Goal: Task Accomplishment & Management: Complete application form

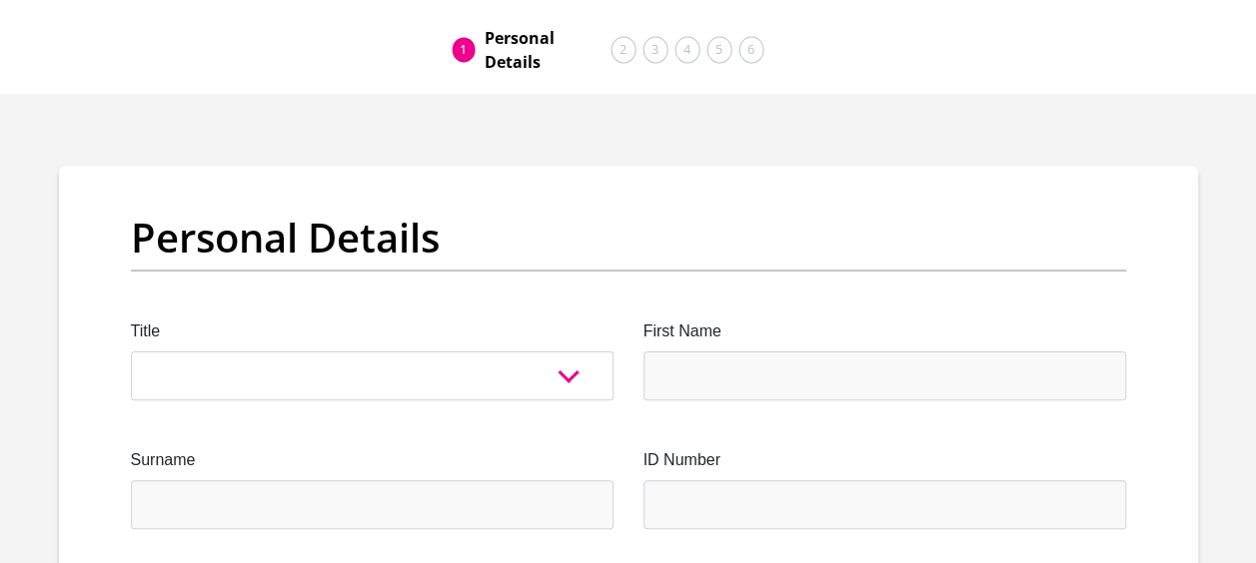
scroll to position [100, 0]
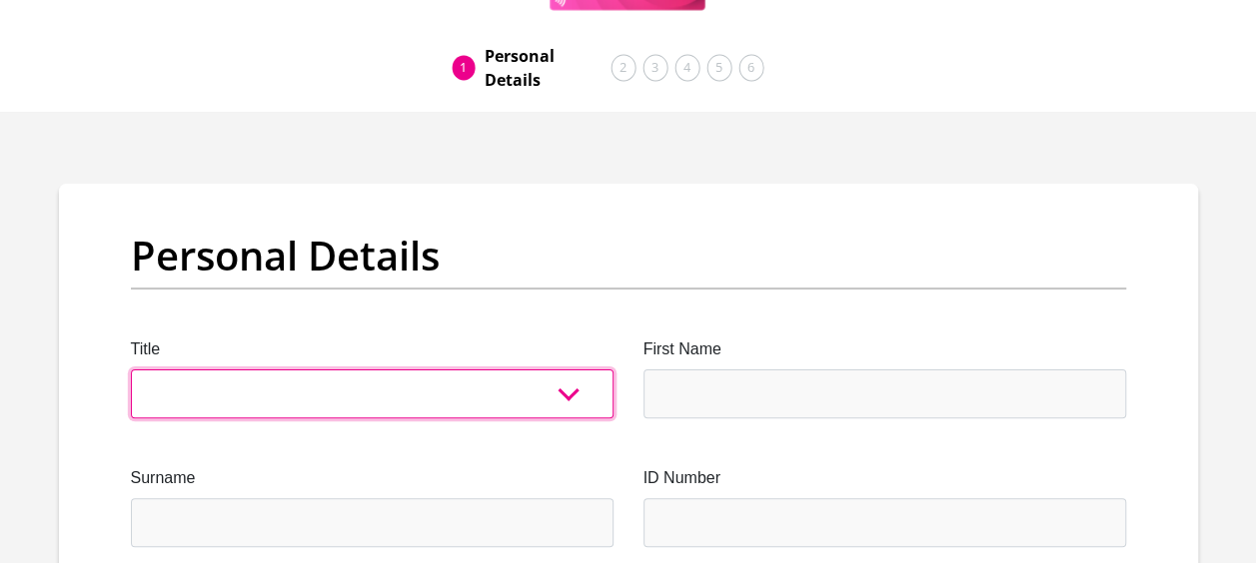
click at [492, 401] on select "Mr Ms Mrs Dr Other" at bounding box center [372, 394] width 483 height 49
select select "Ms"
click at [131, 370] on select "Mr Ms Mrs Dr Other" at bounding box center [372, 394] width 483 height 49
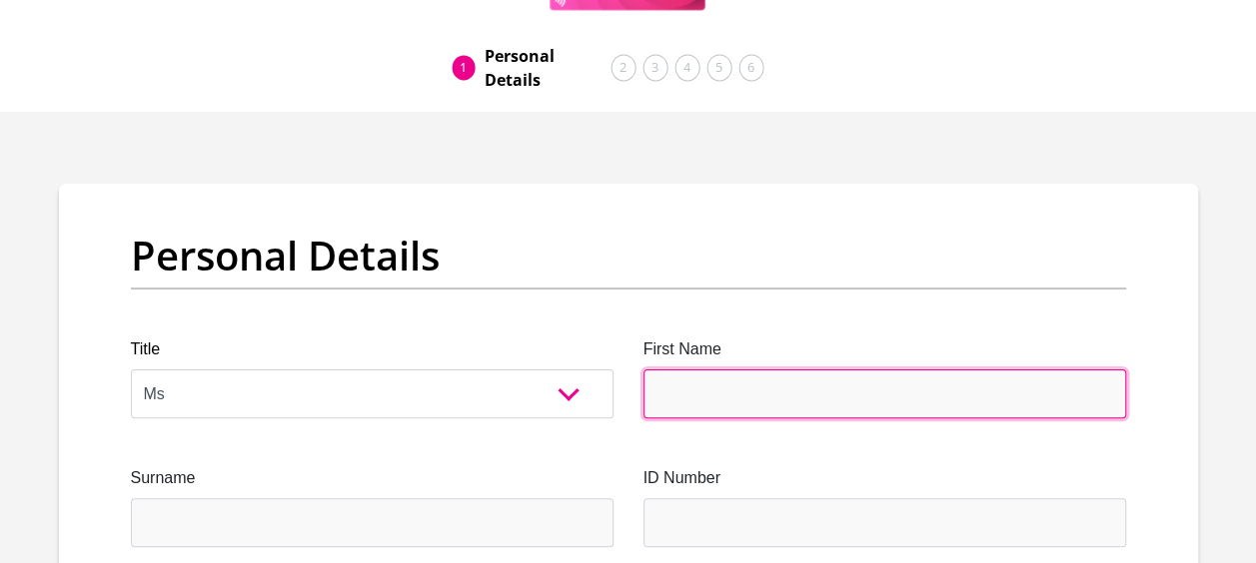
click at [681, 385] on input "First Name" at bounding box center [884, 394] width 483 height 49
type input "Christina"
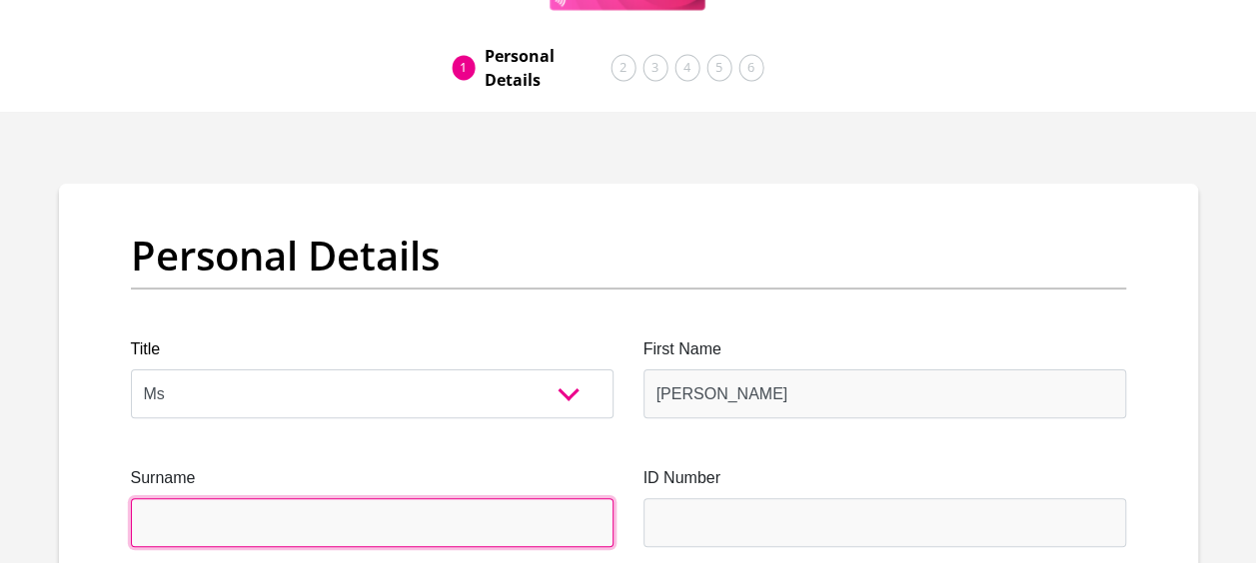
type input "Setumo"
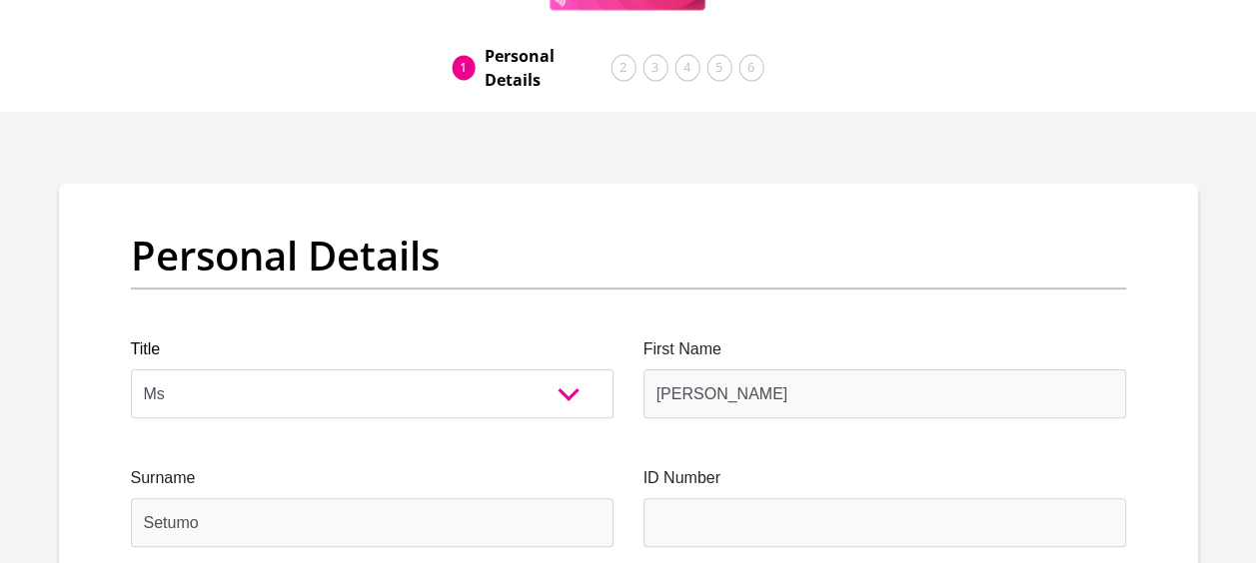
type input "0761463850"
select select "ZAF"
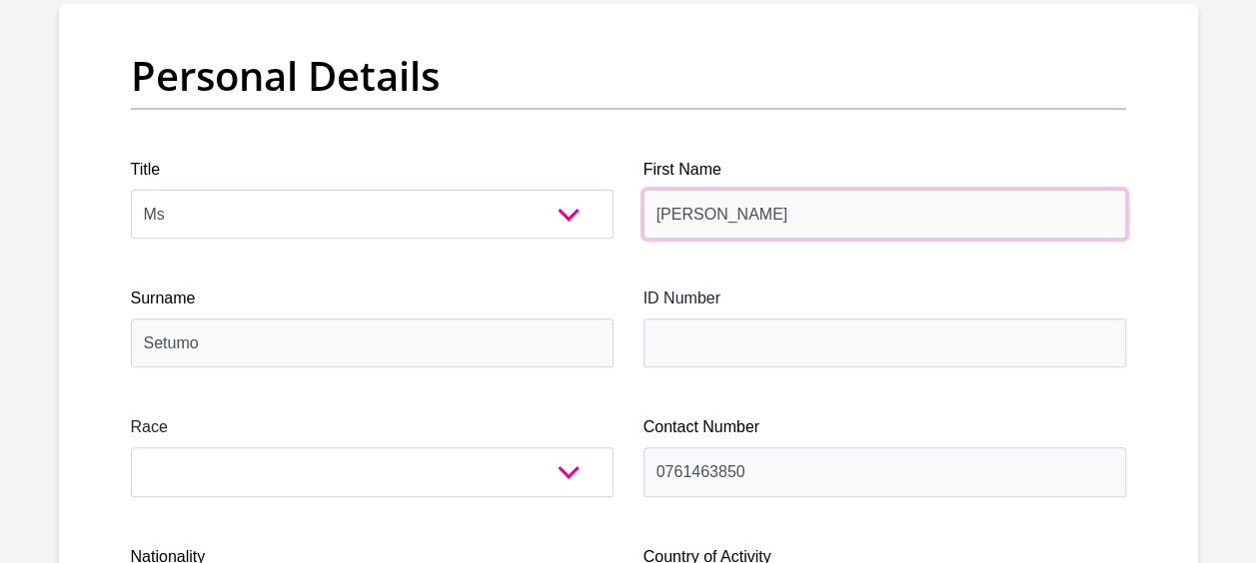
scroll to position [400, 0]
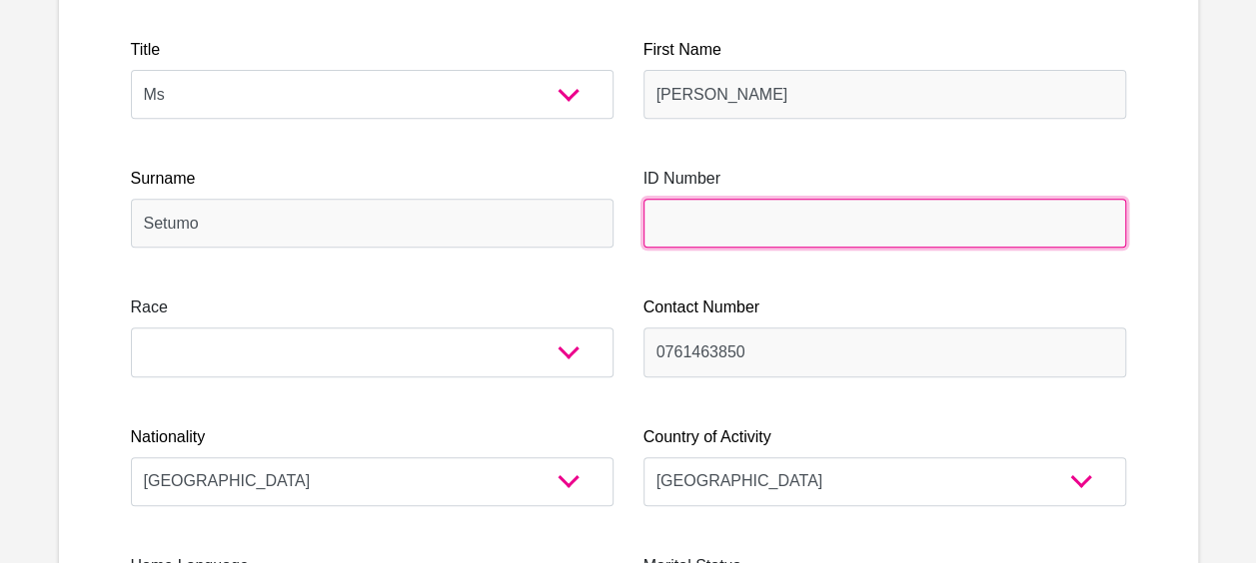
click at [692, 237] on input "ID Number" at bounding box center [884, 223] width 483 height 49
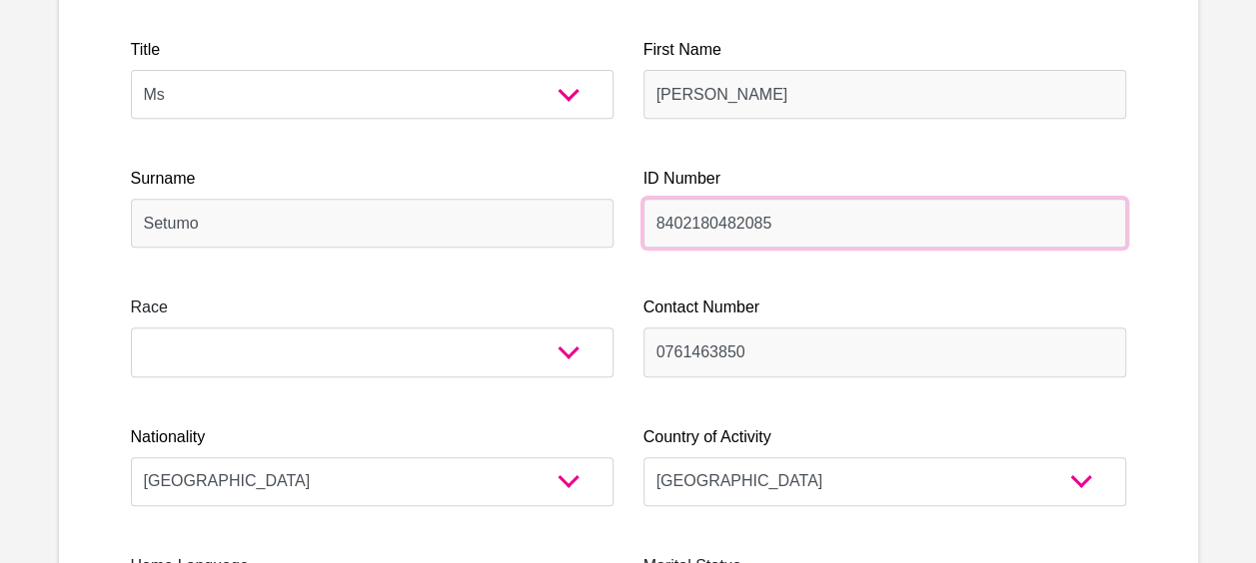
type input "8402180482085"
drag, startPoint x: 443, startPoint y: 292, endPoint x: 455, endPoint y: 298, distance: 13.4
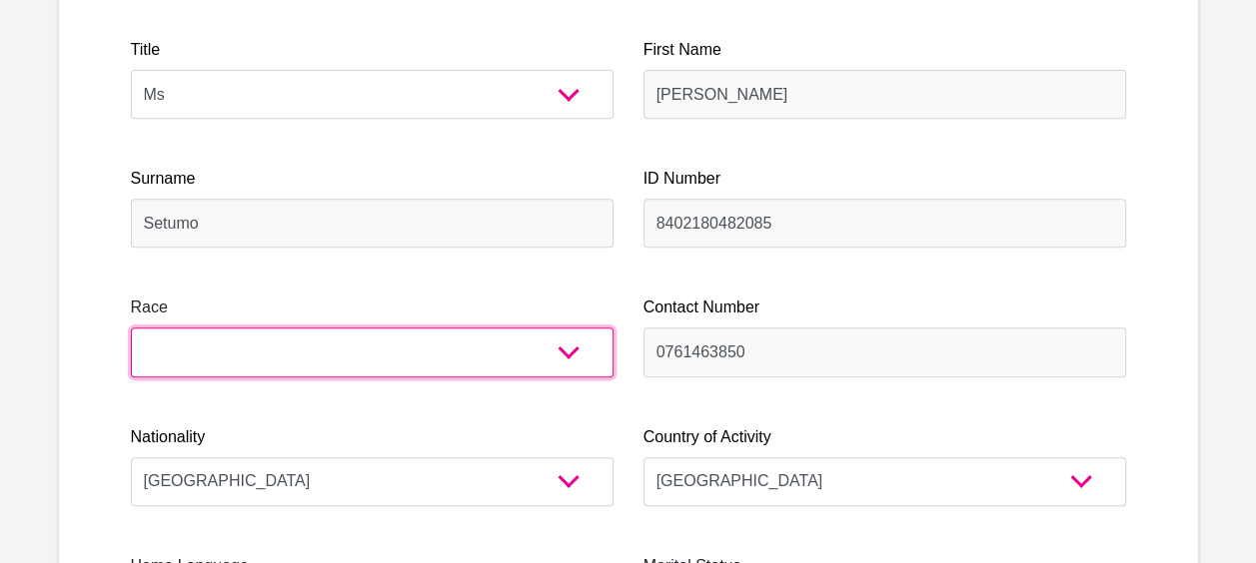
click at [544, 334] on select "Black Coloured Indian White Other" at bounding box center [372, 352] width 483 height 49
select select "1"
click at [131, 328] on select "Black Coloured Indian White Other" at bounding box center [372, 352] width 483 height 49
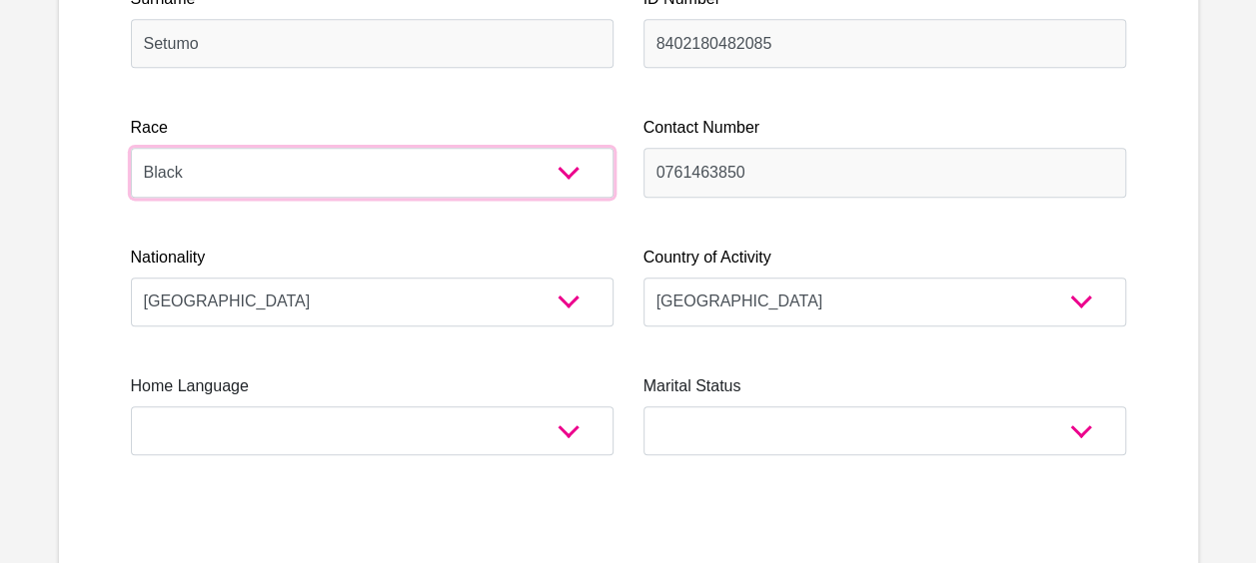
scroll to position [799, 0]
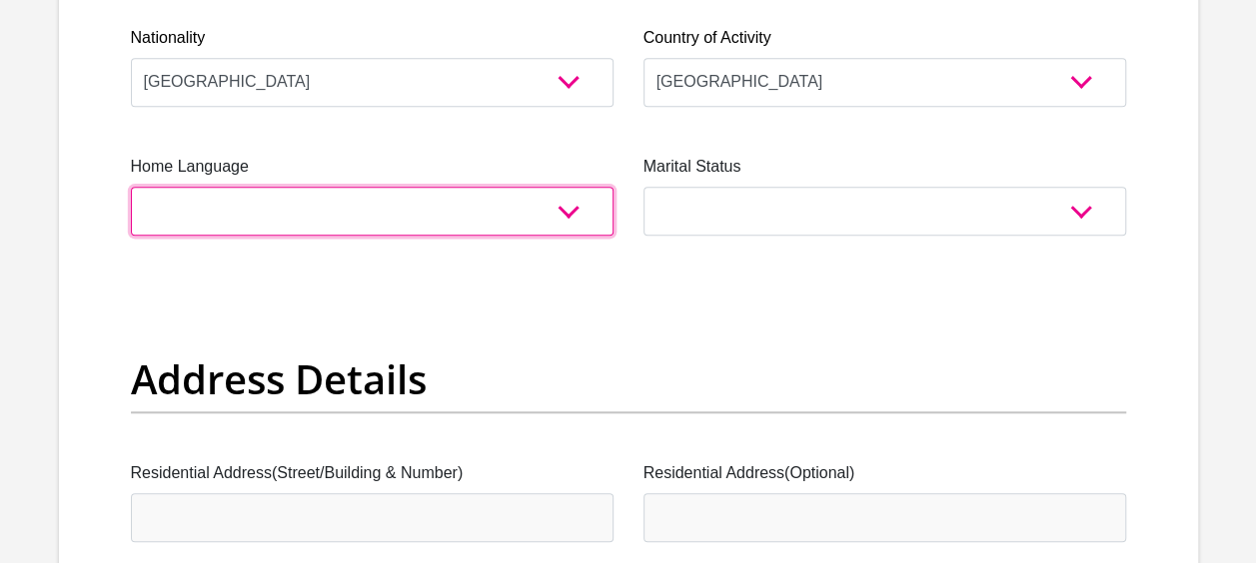
click at [539, 233] on select "Afrikaans English Sepedi South Ndebele Southern Sotho Swati Tsonga Tswana Venda…" at bounding box center [372, 211] width 483 height 49
select select "tsn"
click at [131, 187] on select "Afrikaans English Sepedi South Ndebele Southern Sotho Swati Tsonga Tswana Venda…" at bounding box center [372, 211] width 483 height 49
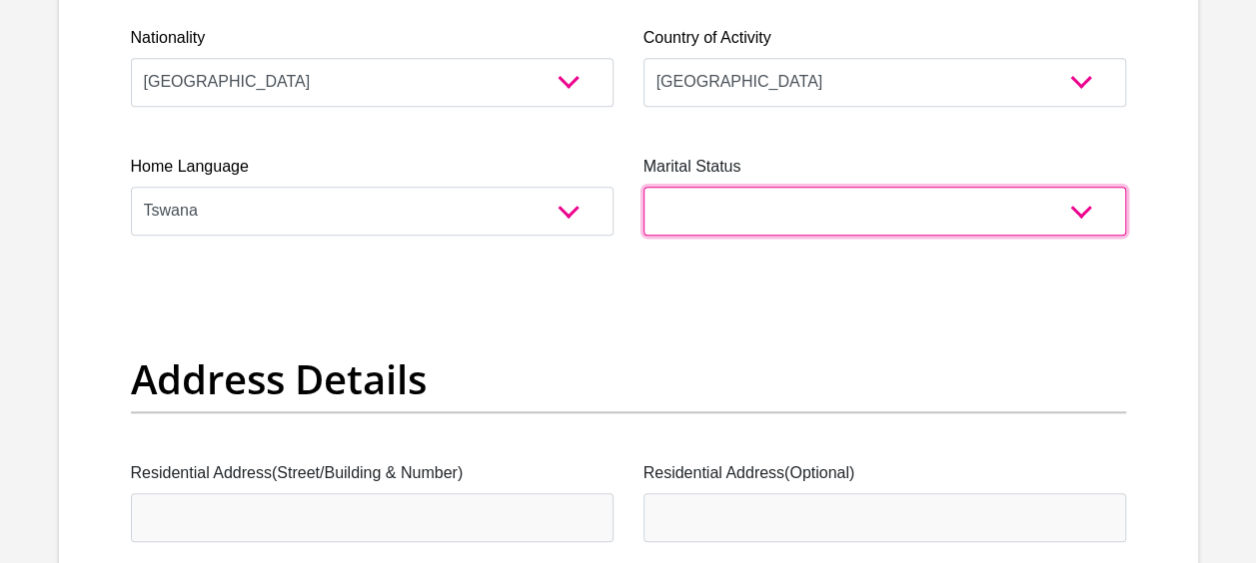
drag, startPoint x: 792, startPoint y: 221, endPoint x: 792, endPoint y: 236, distance: 15.0
click at [792, 221] on select "Married ANC Single Divorced Widowed Married COP or Customary Law" at bounding box center [884, 211] width 483 height 49
select select "2"
click at [643, 187] on select "Married ANC Single Divorced Widowed Married COP or Customary Law" at bounding box center [884, 211] width 483 height 49
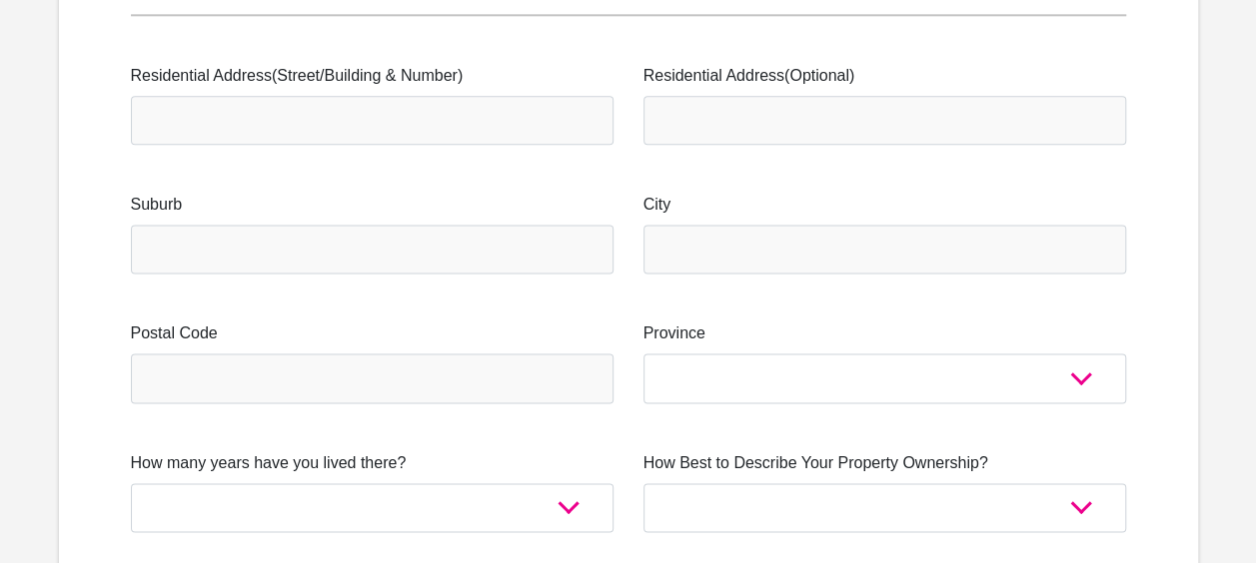
scroll to position [1199, 0]
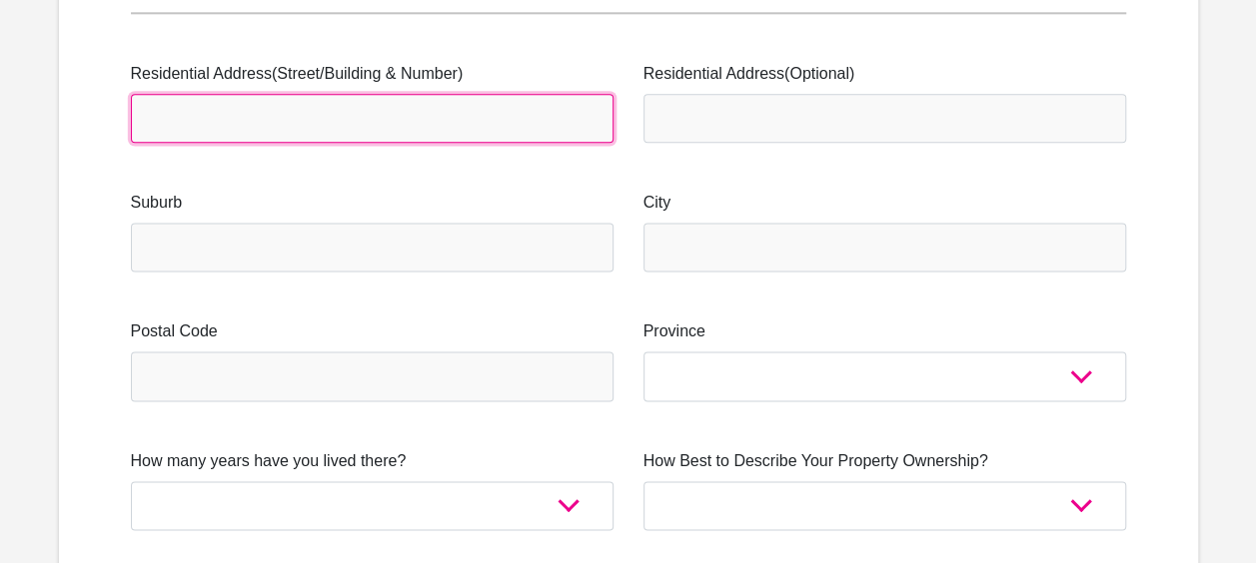
click at [302, 135] on input "Residential Address(Street/Building & Number)" at bounding box center [372, 118] width 483 height 49
type input "3061 Unit 9, Ga-Rankuwa Unit 9, Ga-Rankuwa, South Africa"
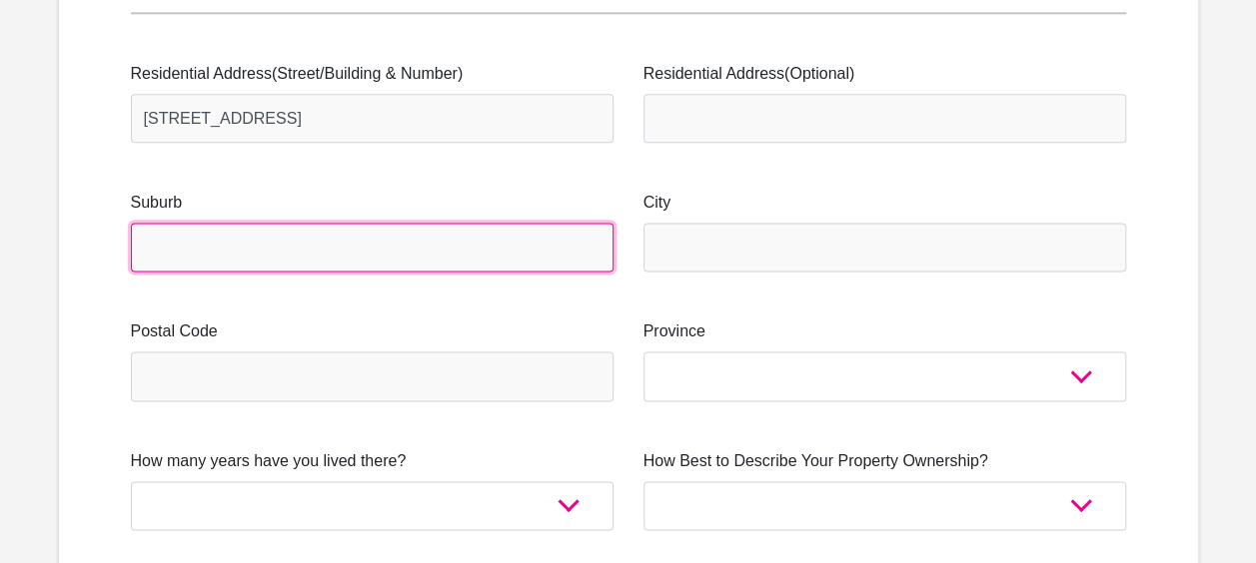
type input "Pretoria"
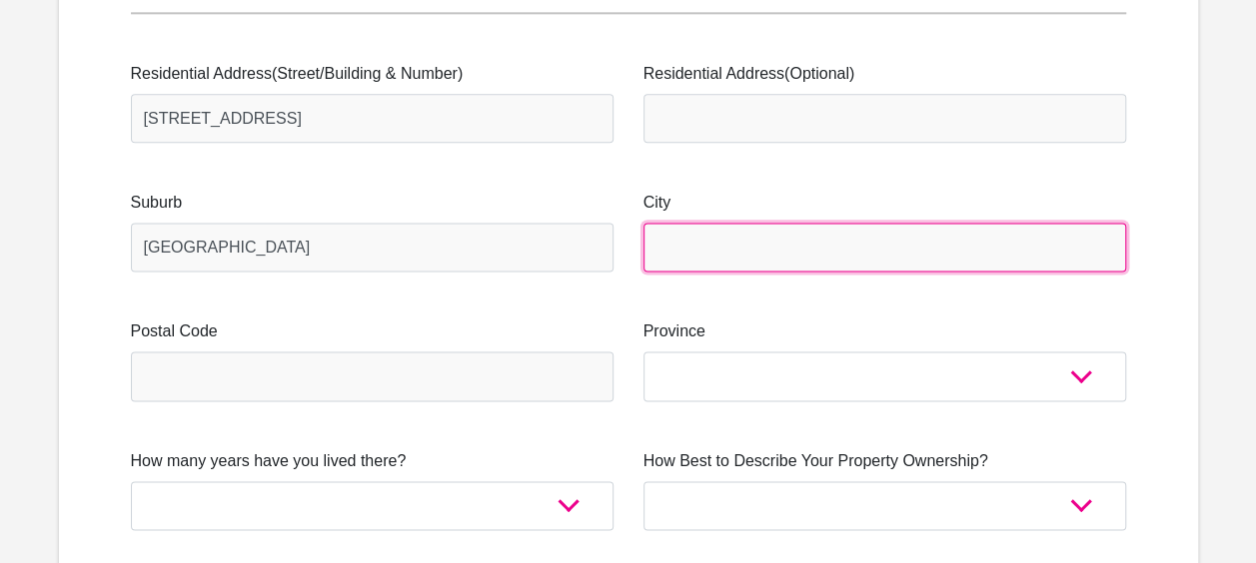
type input "Pretoria"
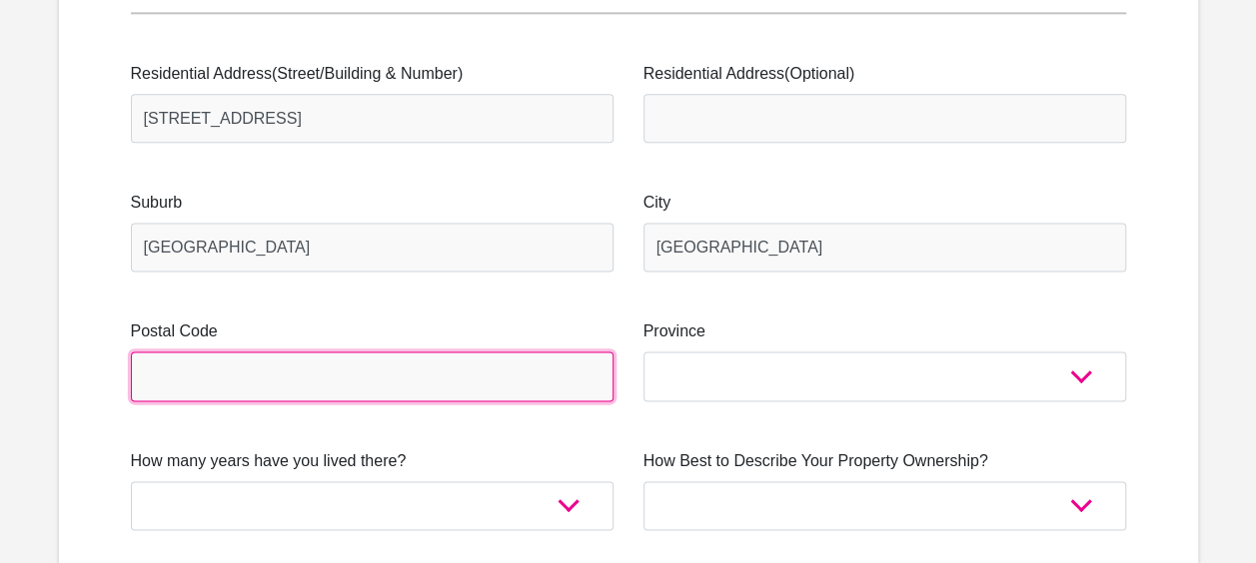
type input "0208"
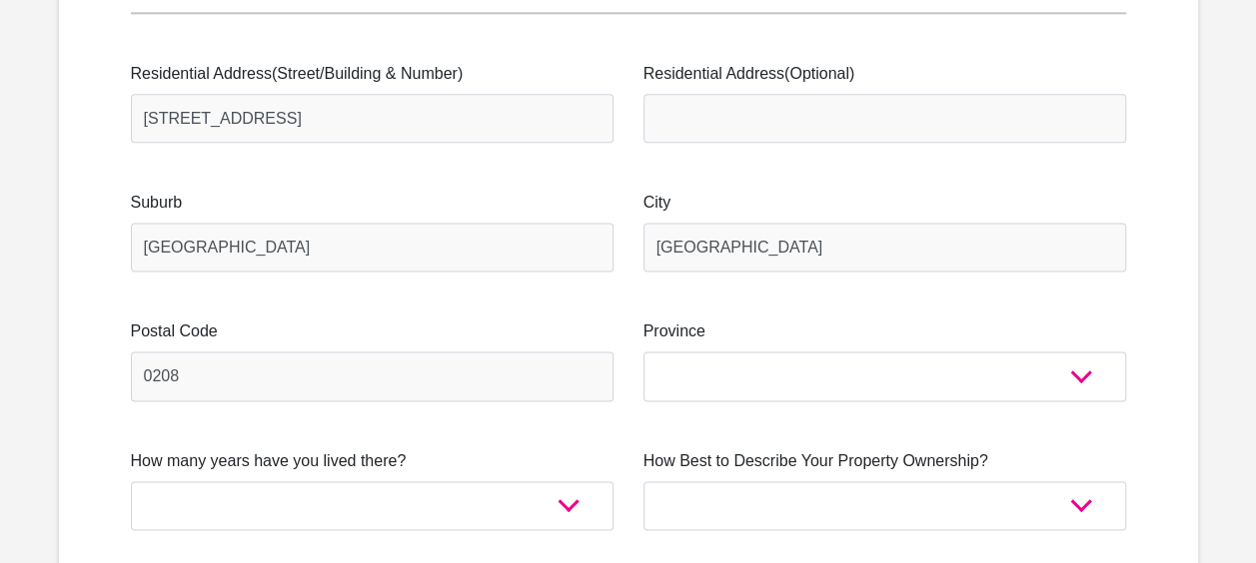
type input "3061990208"
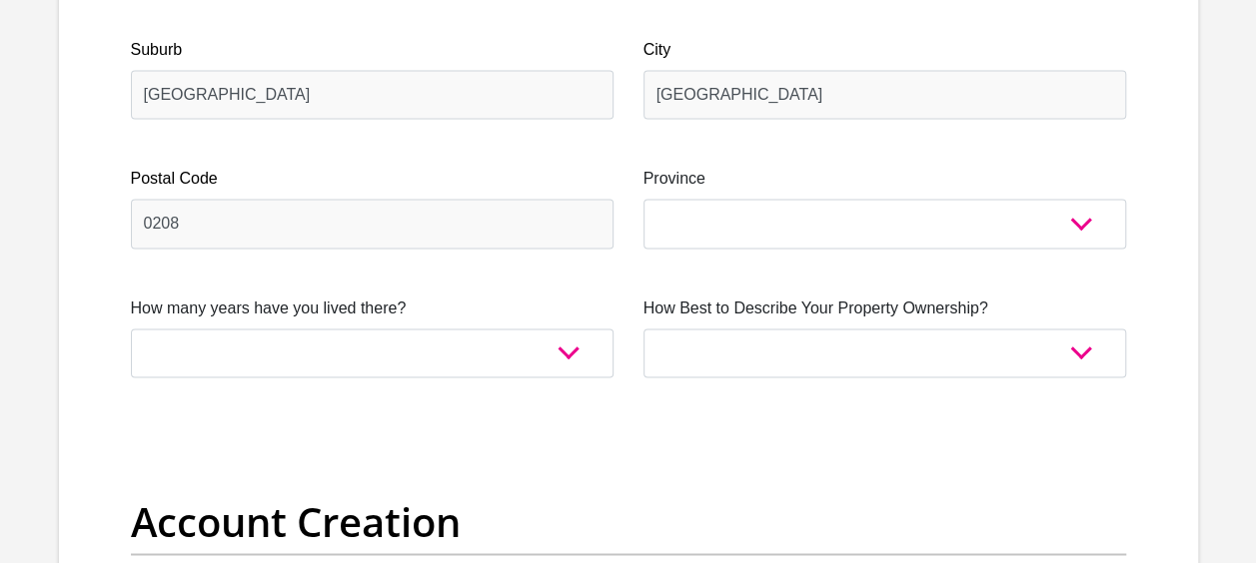
scroll to position [1399, 0]
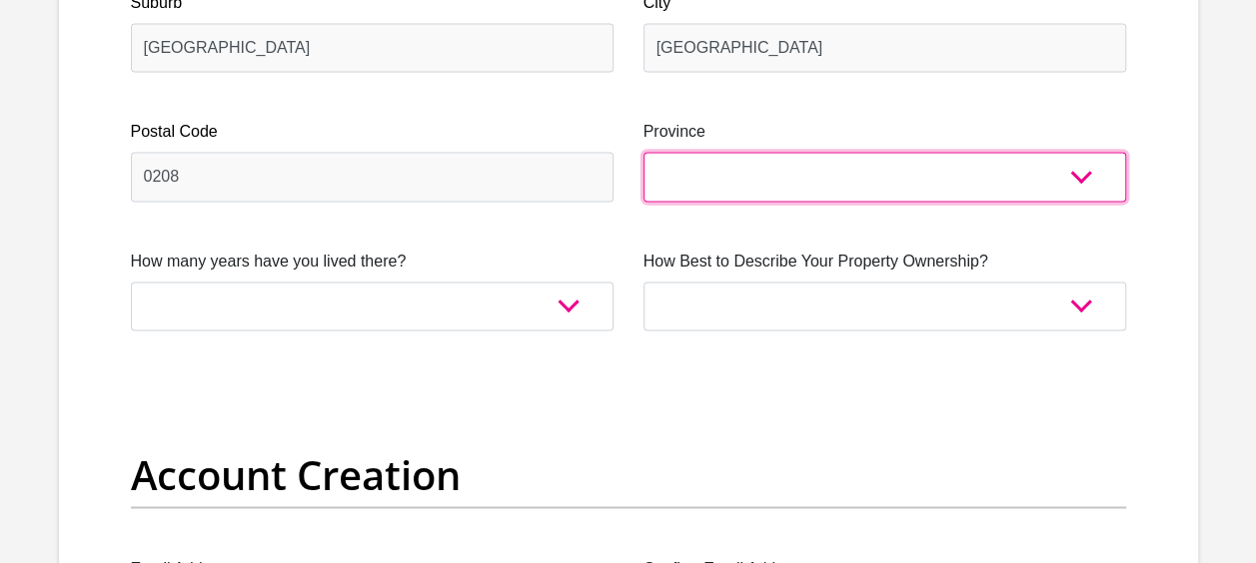
click at [728, 170] on select "Eastern Cape Free State Gauteng KwaZulu-Natal Limpopo Mpumalanga Northern Cape …" at bounding box center [884, 176] width 483 height 49
select select "Gauteng"
click at [643, 152] on select "Eastern Cape Free State Gauteng KwaZulu-Natal Limpopo Mpumalanga Northern Cape …" at bounding box center [884, 176] width 483 height 49
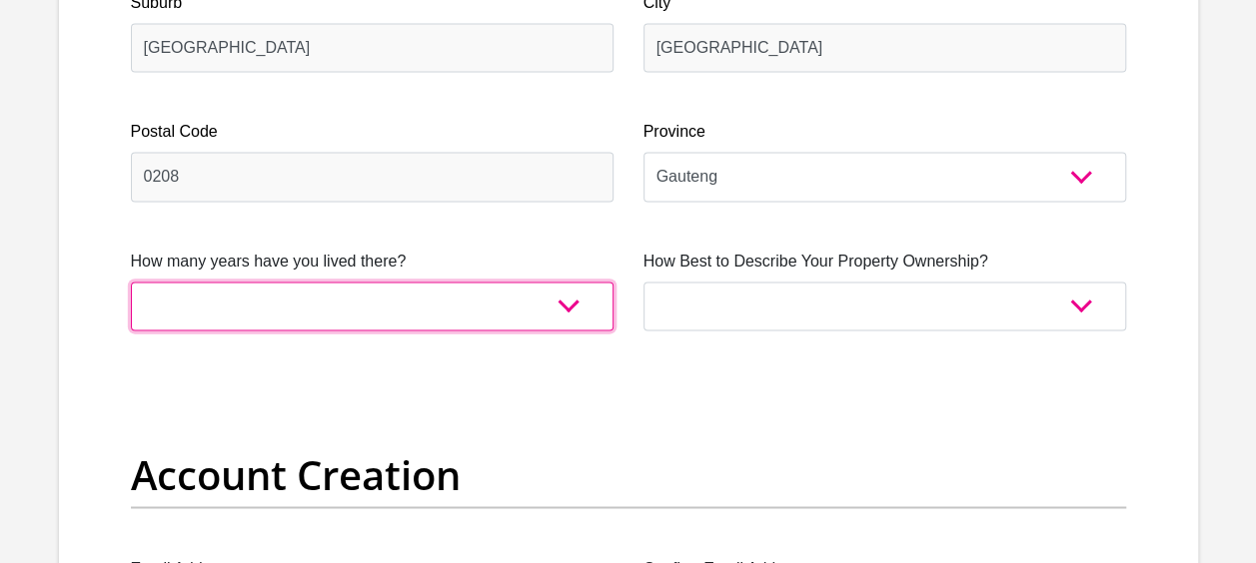
click at [526, 305] on select "less than 1 year 1-3 years 3-5 years 5+ years" at bounding box center [372, 306] width 483 height 49
select select "5"
click at [131, 282] on select "less than 1 year 1-3 years 3-5 years 5+ years" at bounding box center [372, 306] width 483 height 49
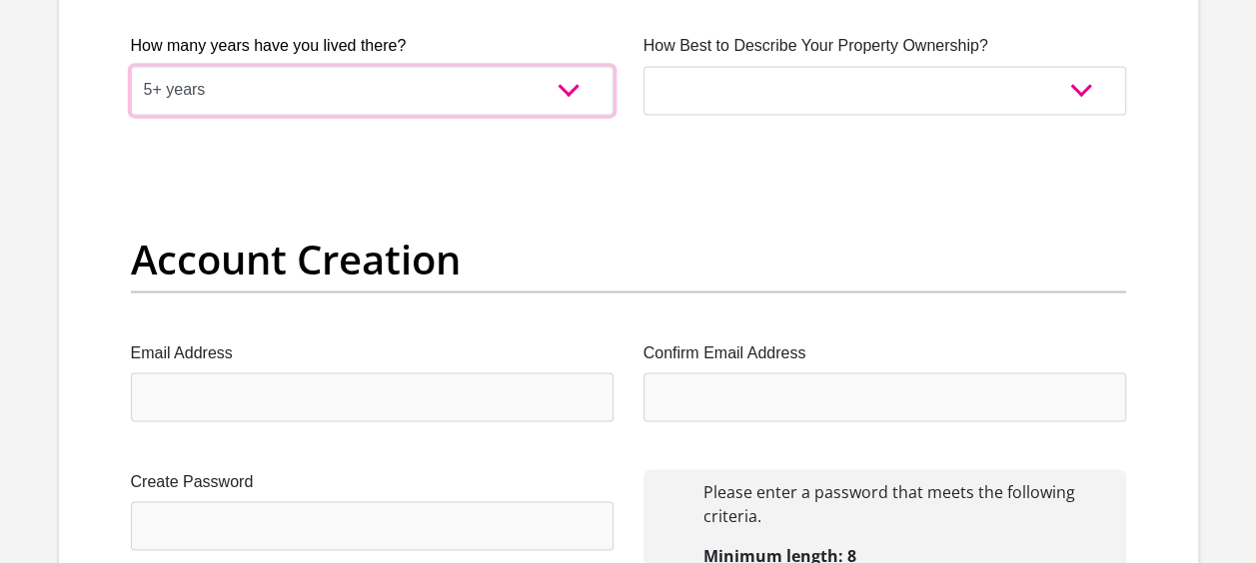
scroll to position [1499, 0]
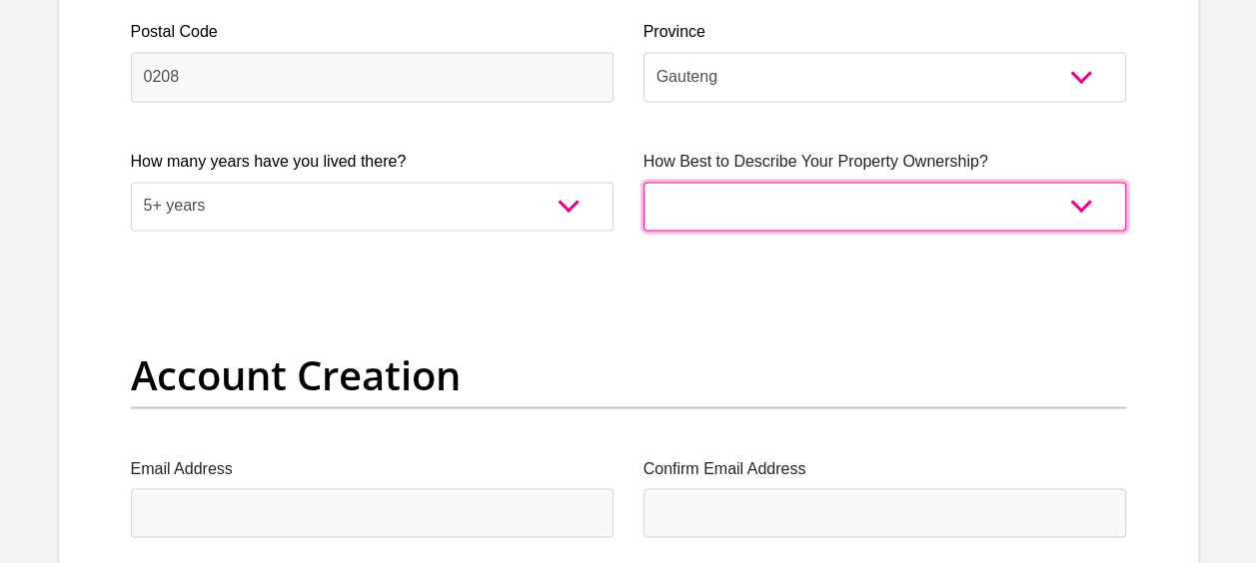
click at [812, 203] on select "Owned Rented Family Owned Company Dwelling" at bounding box center [884, 206] width 483 height 49
select select "Owned"
click at [643, 182] on select "Owned Rented Family Owned Company Dwelling" at bounding box center [884, 206] width 483 height 49
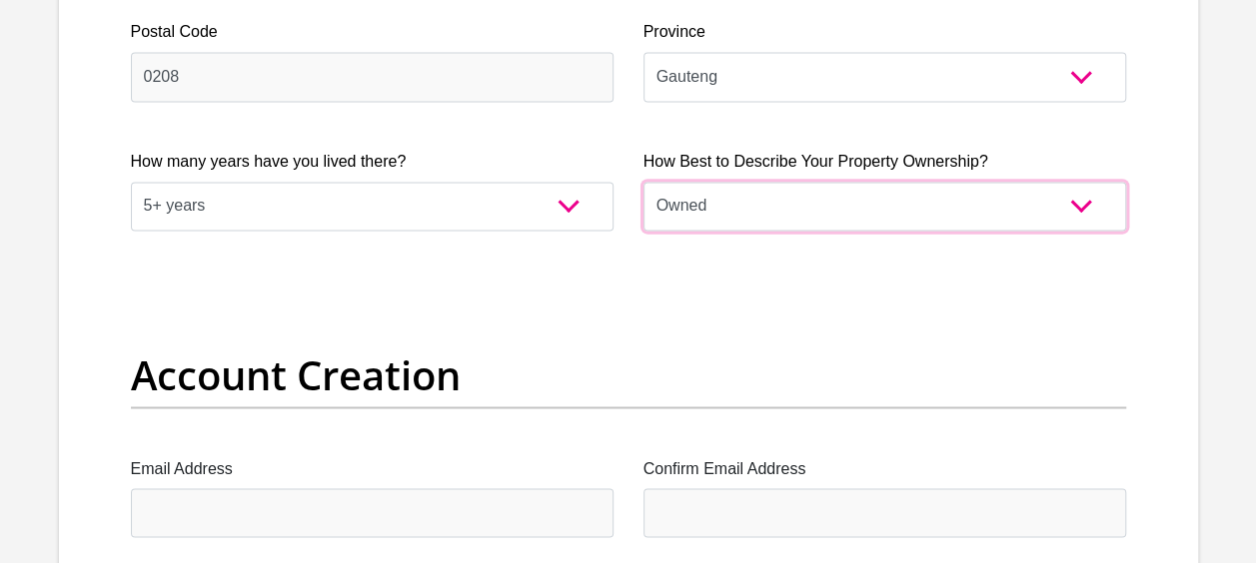
click at [722, 212] on select "Owned Rented Family Owned Company Dwelling" at bounding box center [884, 206] width 483 height 49
click at [643, 182] on select "Owned Rented Family Owned Company Dwelling" at bounding box center [884, 206] width 483 height 49
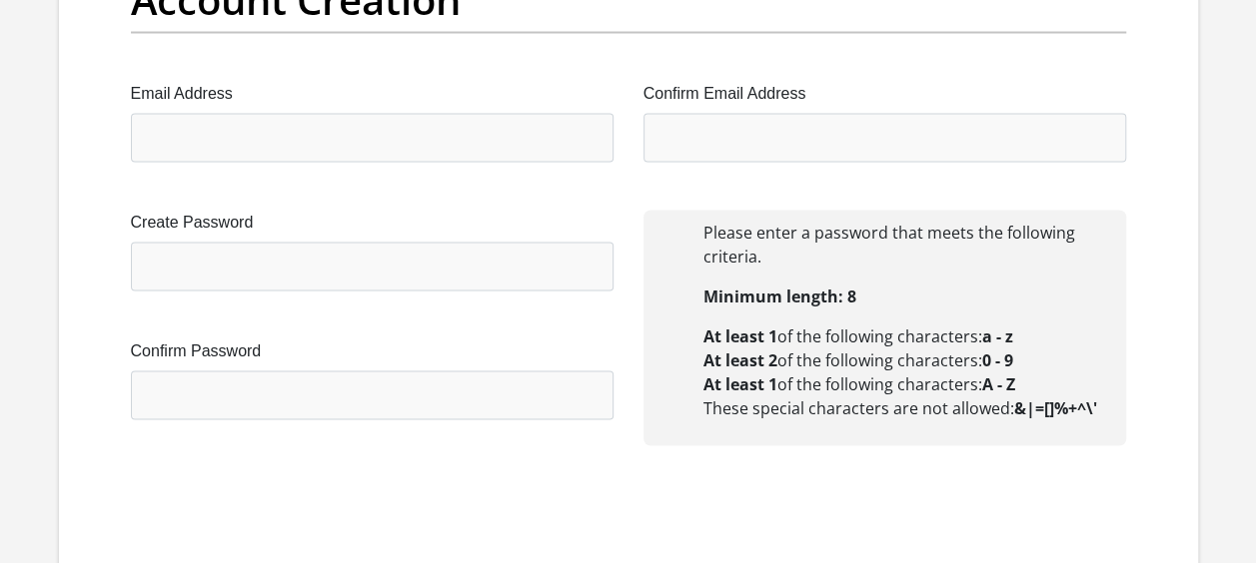
scroll to position [1898, 0]
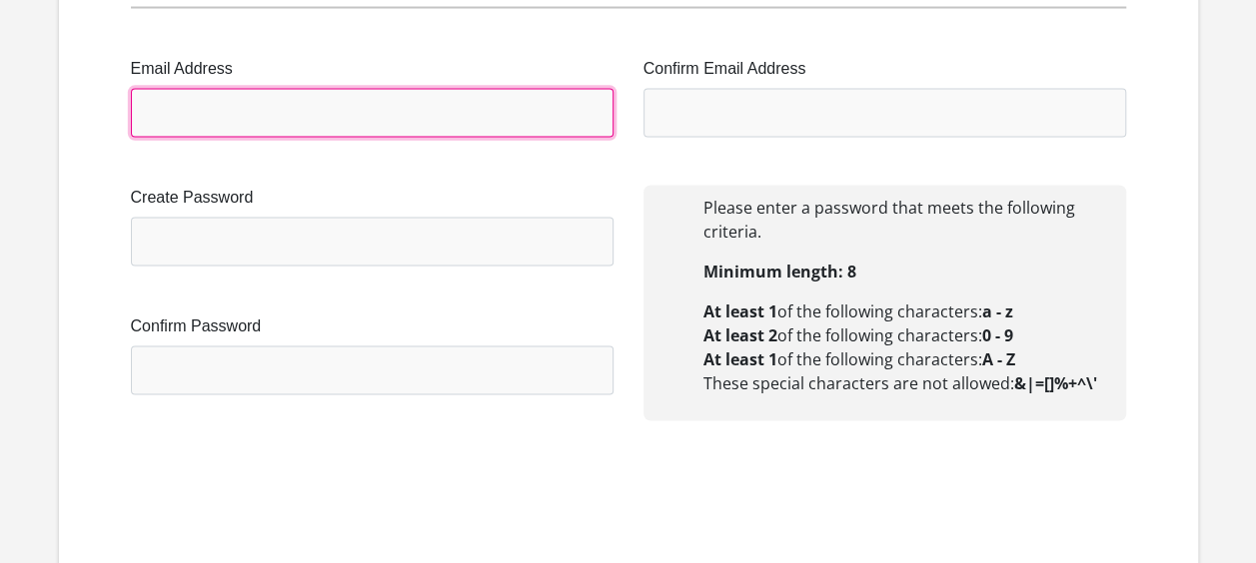
click at [271, 128] on input "Email Address" at bounding box center [372, 113] width 483 height 49
type input "christina.setumo@heineken.com"
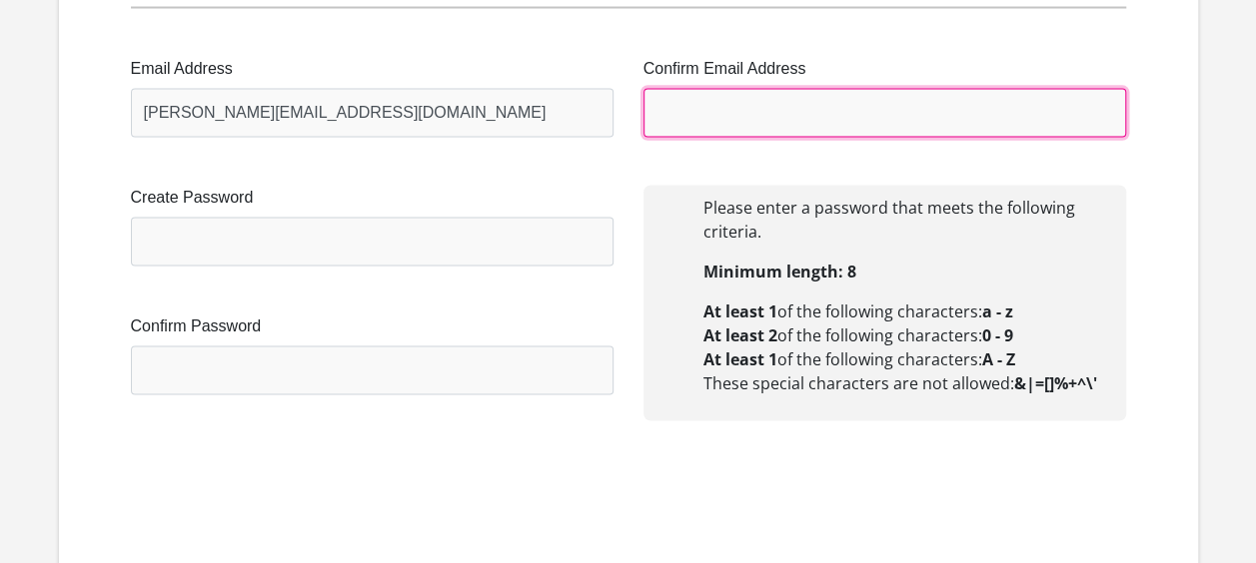
type input "christina.setumo@heineken.com"
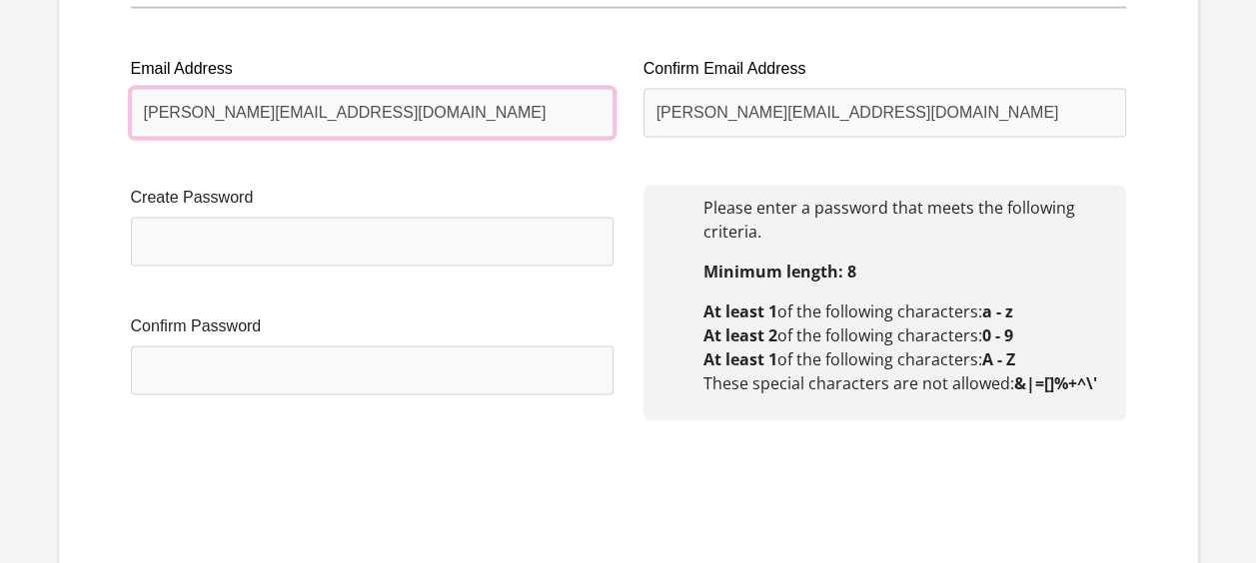
click at [367, 123] on input "christina.setumo@heineken.com" at bounding box center [372, 113] width 483 height 49
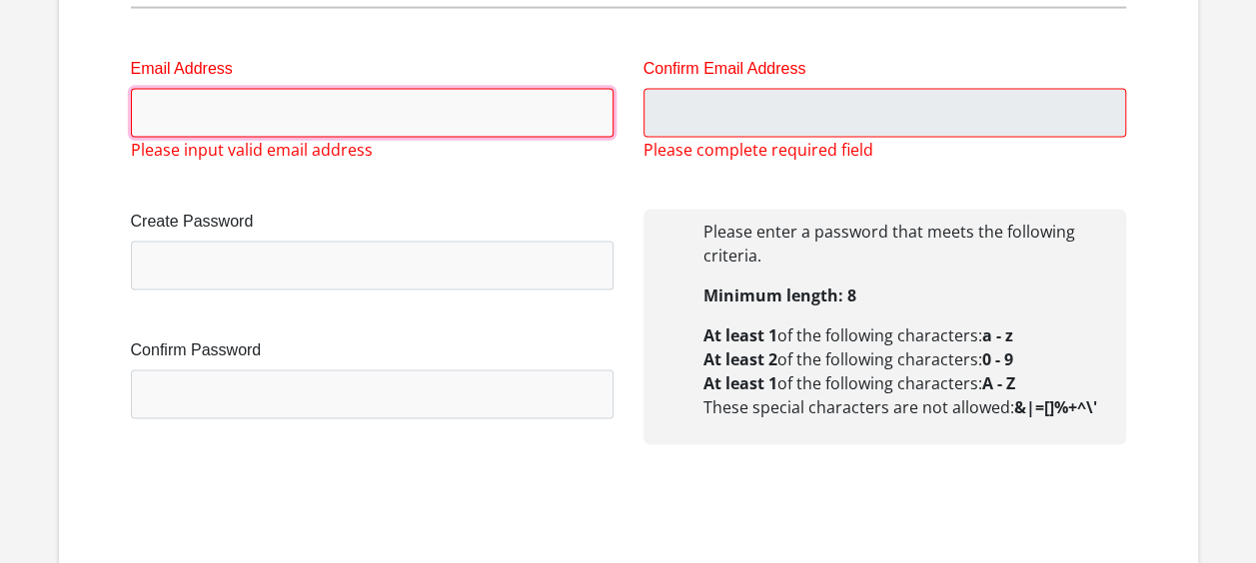
drag, startPoint x: 327, startPoint y: 109, endPoint x: 338, endPoint y: 127, distance: 21.1
click at [327, 109] on input "Email Address" at bounding box center [372, 113] width 483 height 49
type input "[EMAIL_ADDRESS][DOMAIN_NAME]"
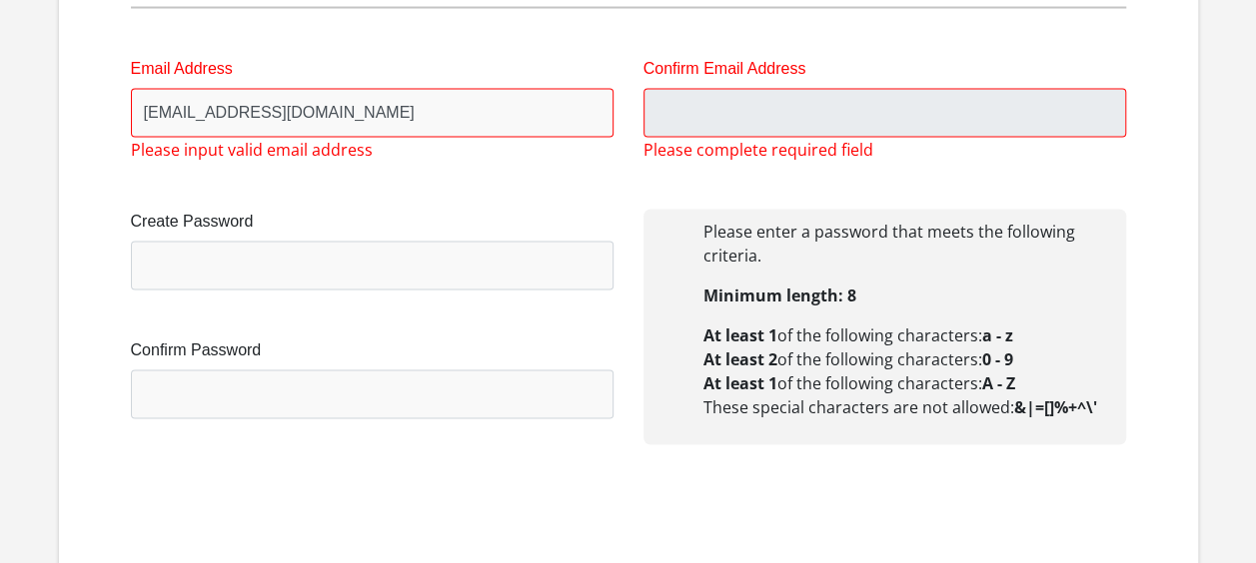
type input "Ga-rankuwa"
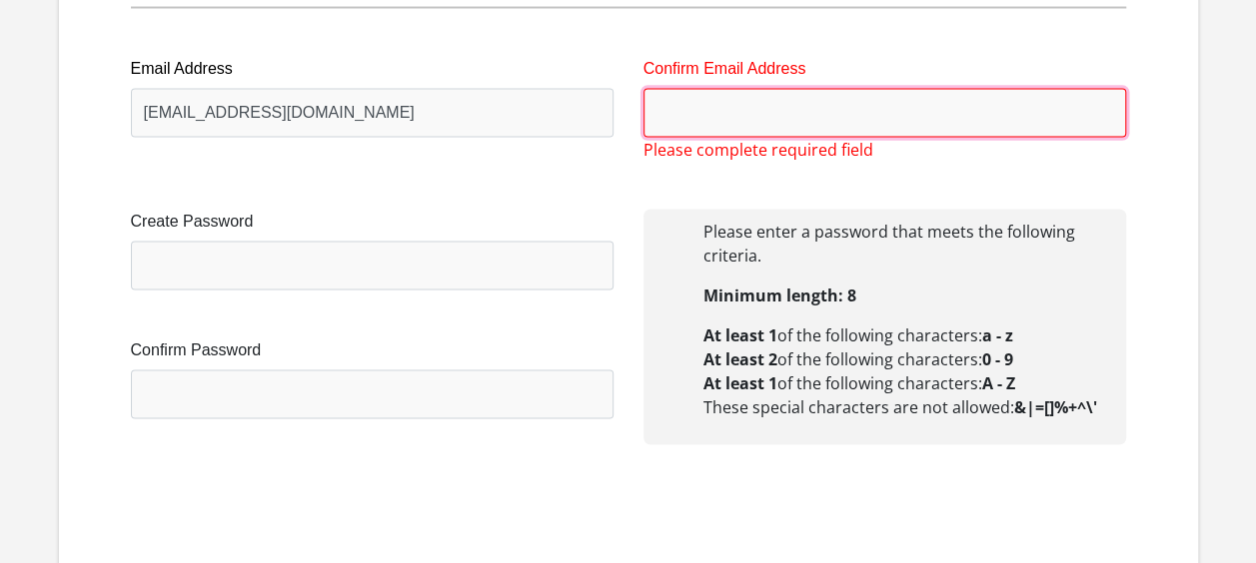
type input "[EMAIL_ADDRESS][DOMAIN_NAME]"
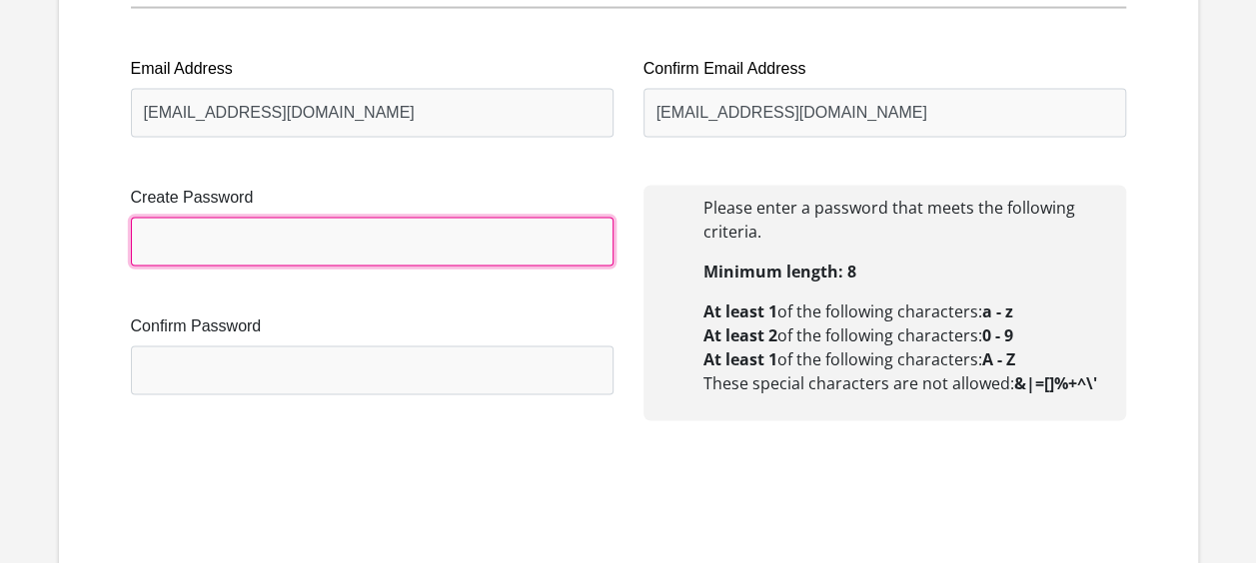
click at [423, 246] on input "Create Password" at bounding box center [372, 242] width 483 height 49
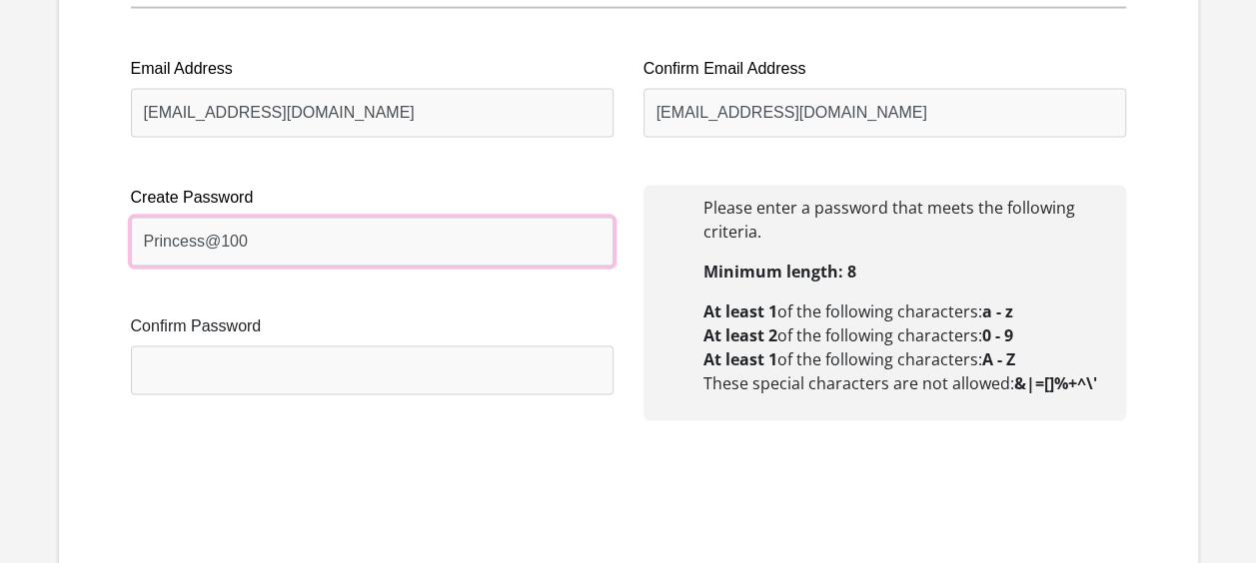
type input "Princess@100"
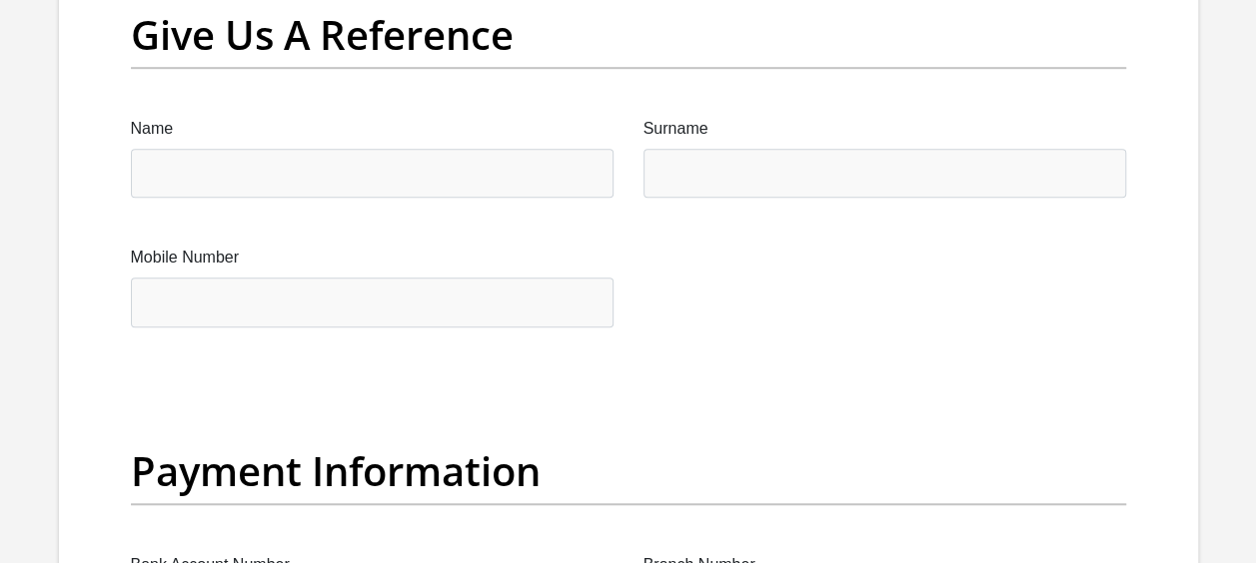
scroll to position [4396, 0]
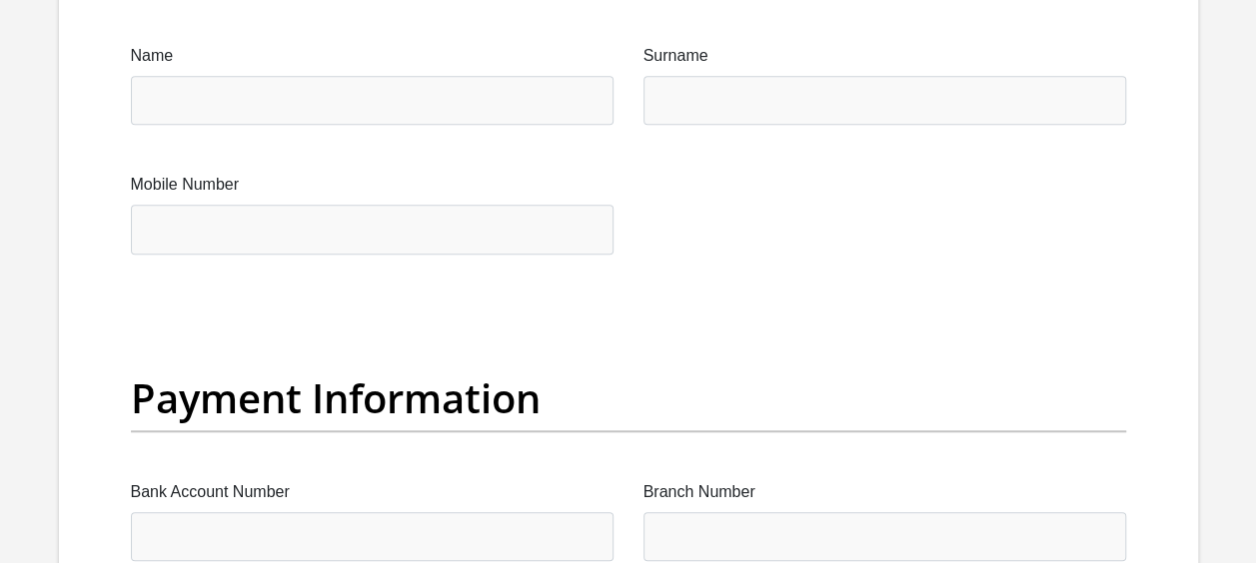
type input "Princess@100"
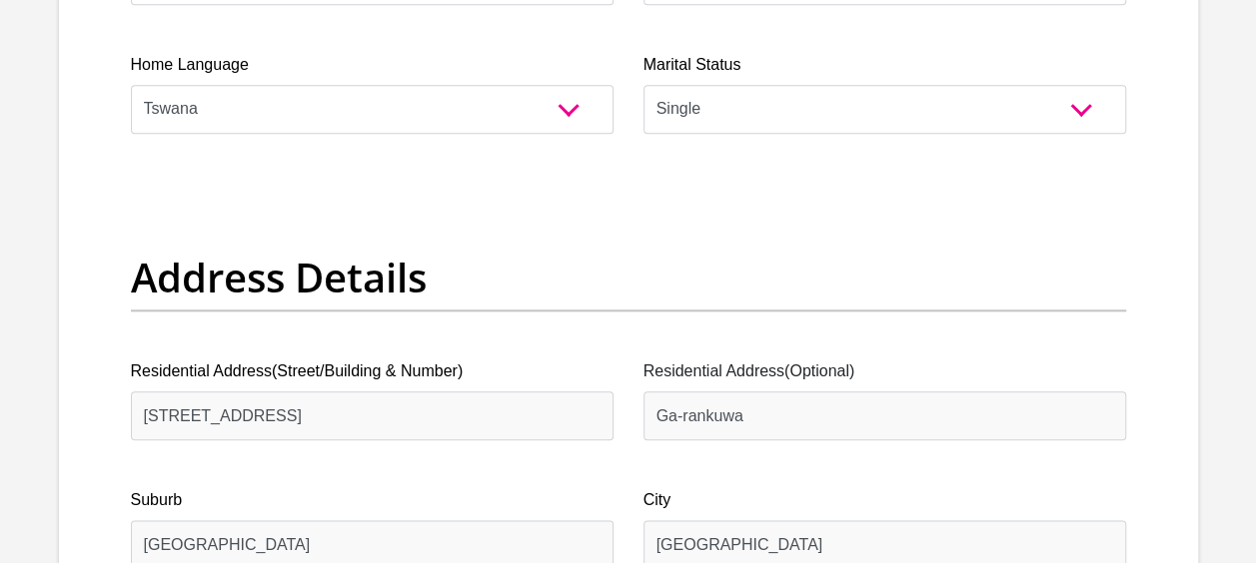
scroll to position [899, 0]
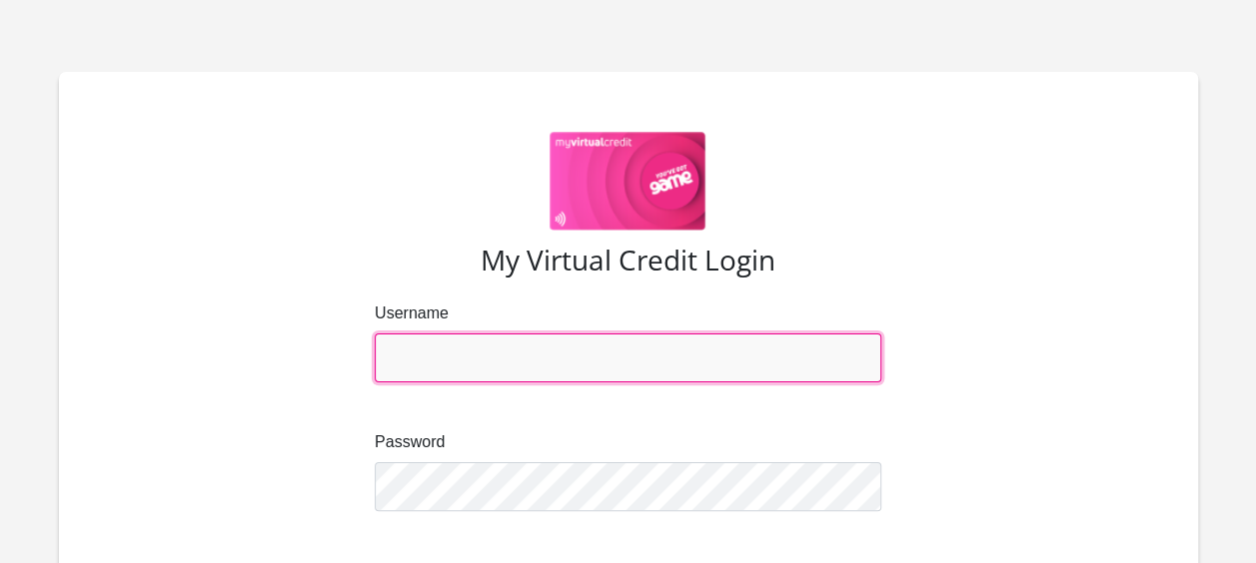
click at [542, 347] on input "Username" at bounding box center [628, 358] width 507 height 49
click at [659, 378] on input "Username" at bounding box center [628, 358] width 507 height 49
click at [579, 372] on input "Username" at bounding box center [628, 358] width 507 height 49
type input "[EMAIL_ADDRESS][DOMAIN_NAME]"
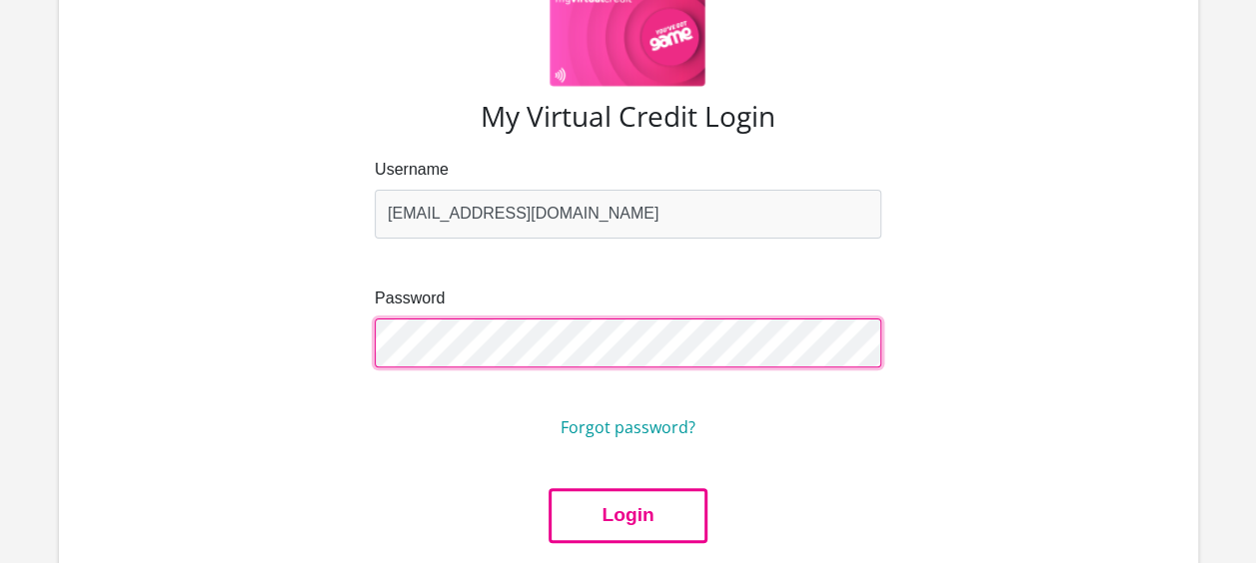
scroll to position [356, 0]
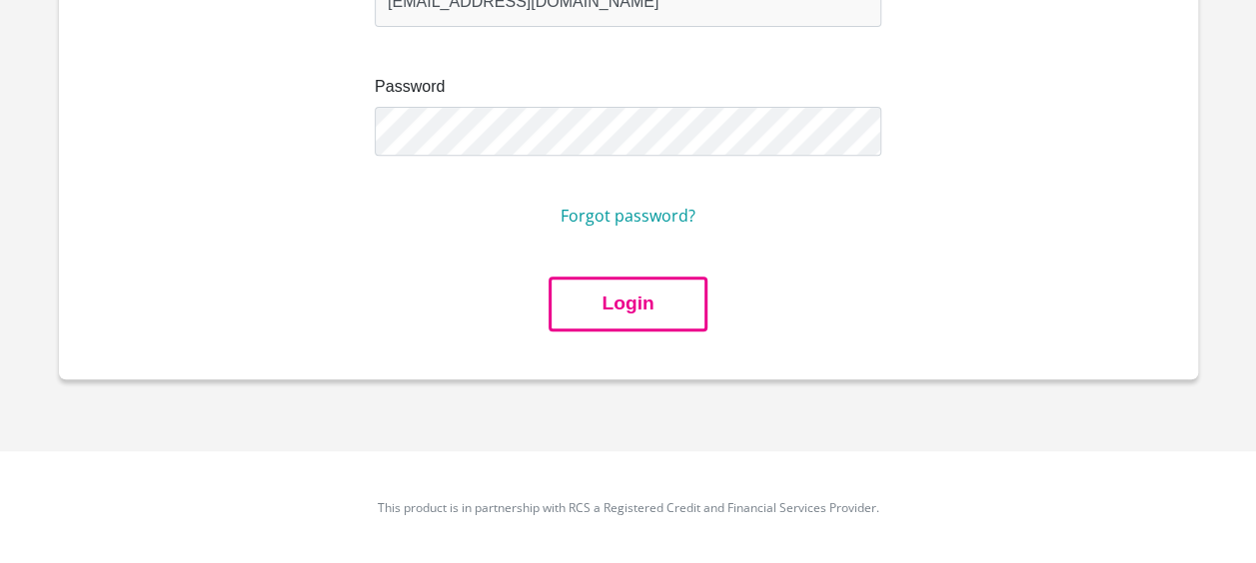
click at [612, 306] on button "Login" at bounding box center [628, 304] width 158 height 55
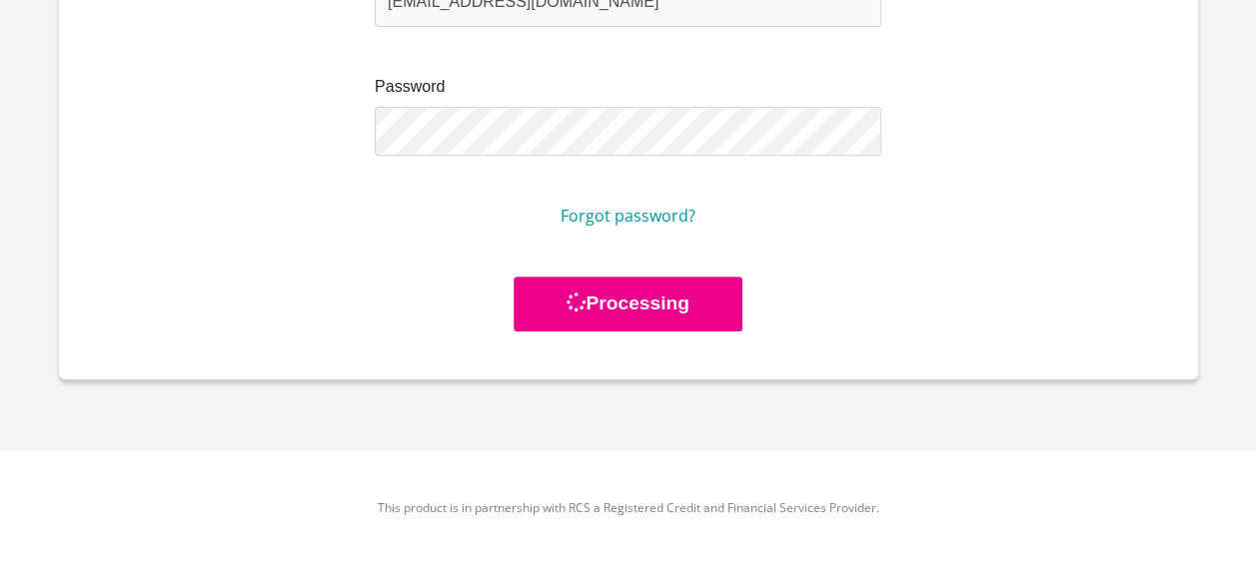
scroll to position [0, 0]
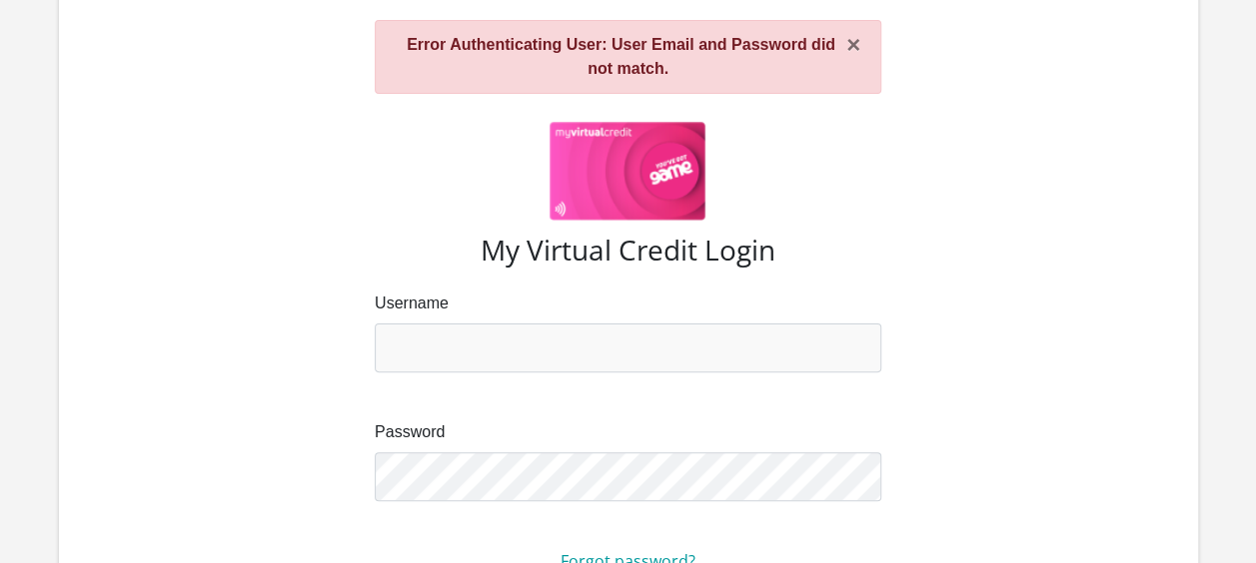
scroll to position [300, 0]
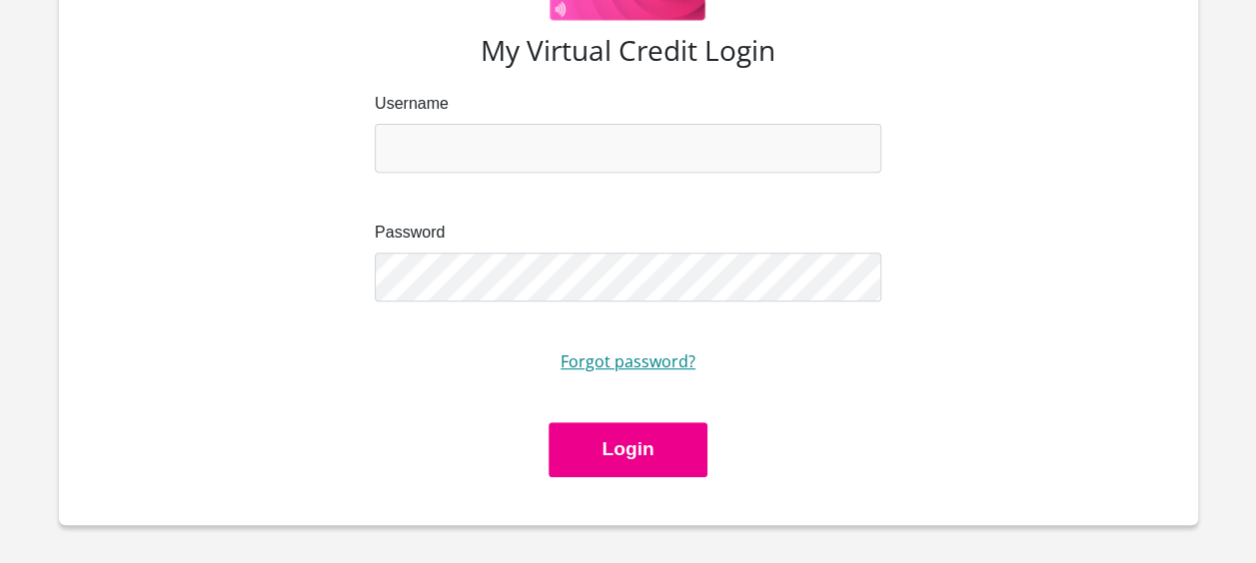
click at [661, 362] on link "Forgot password?" at bounding box center [627, 362] width 135 height 22
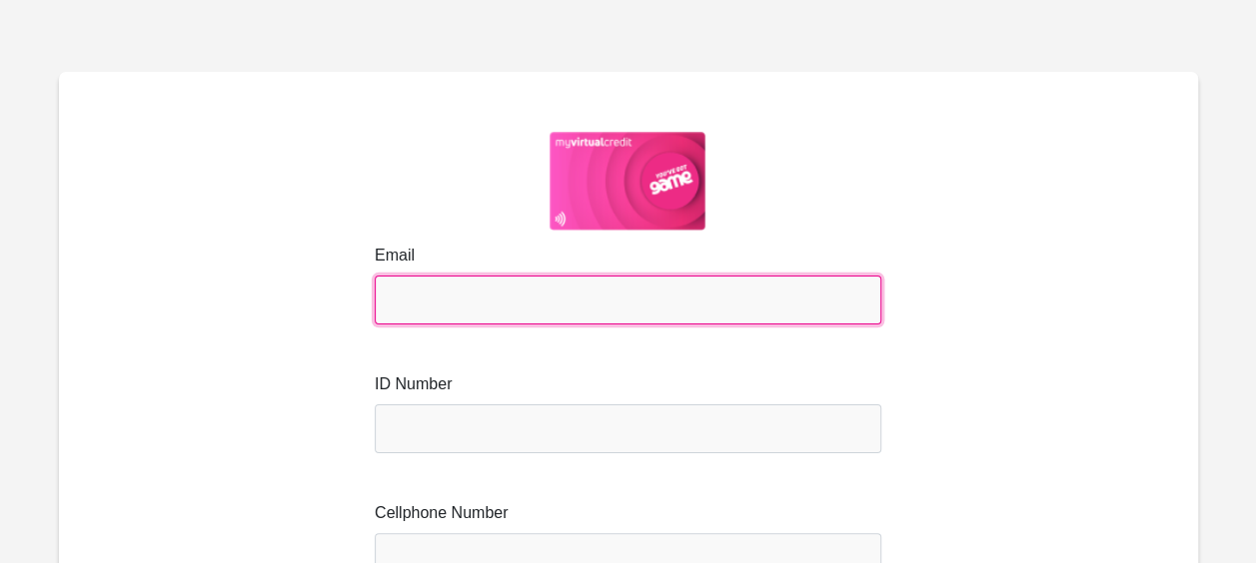
click at [520, 302] on input "Email" at bounding box center [628, 300] width 507 height 49
type input "[EMAIL_ADDRESS][DOMAIN_NAME]"
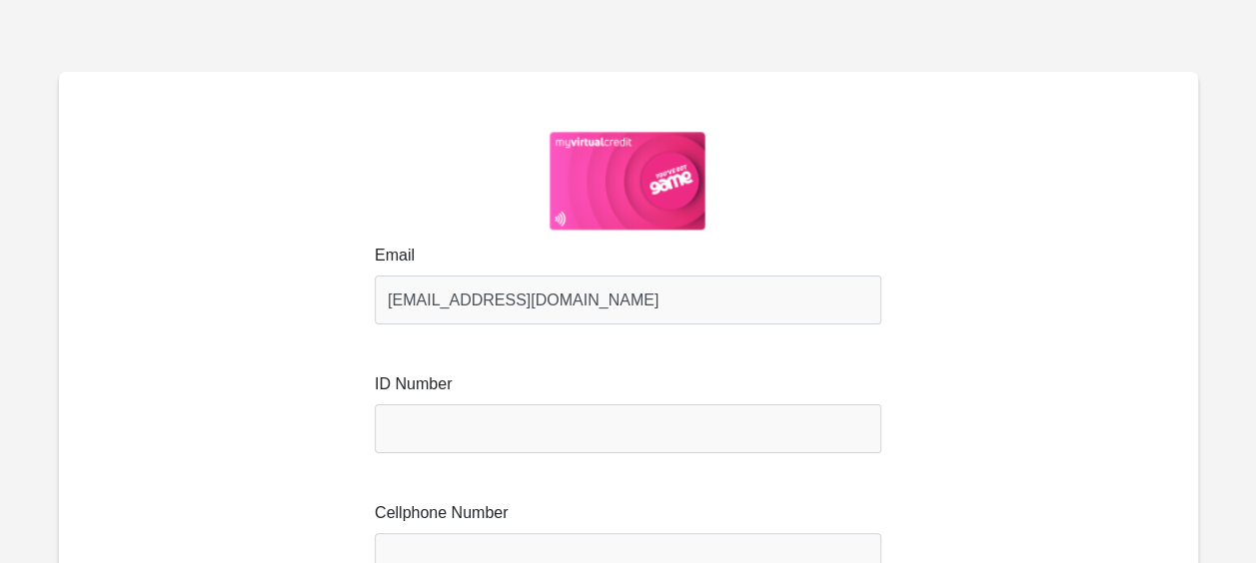
type input "Setumo"
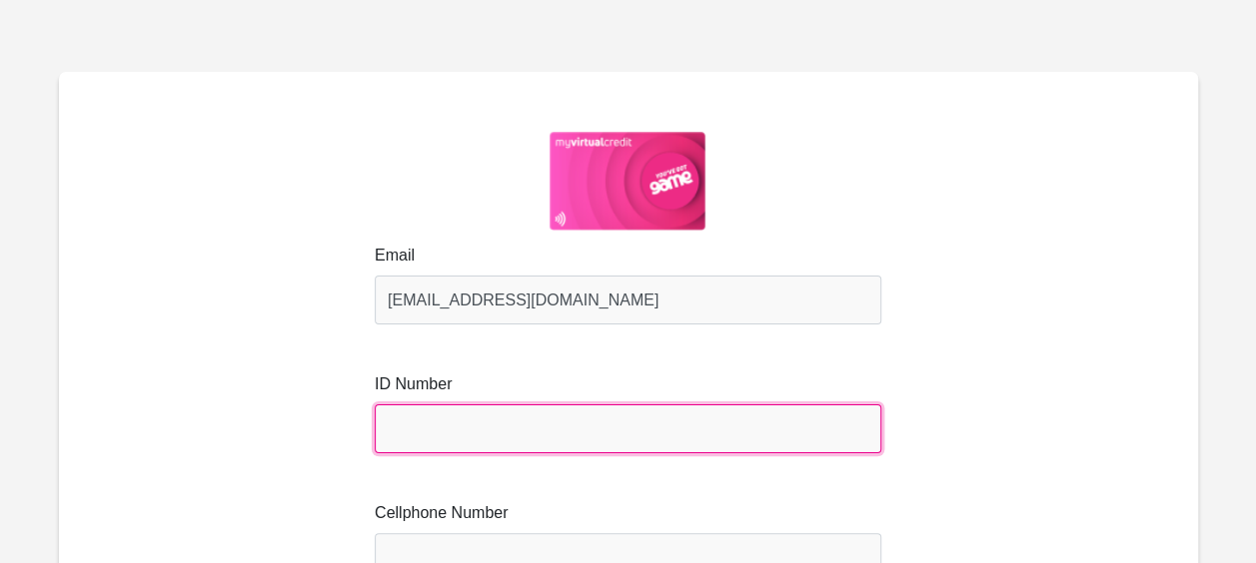
click at [504, 413] on input "text" at bounding box center [628, 429] width 507 height 49
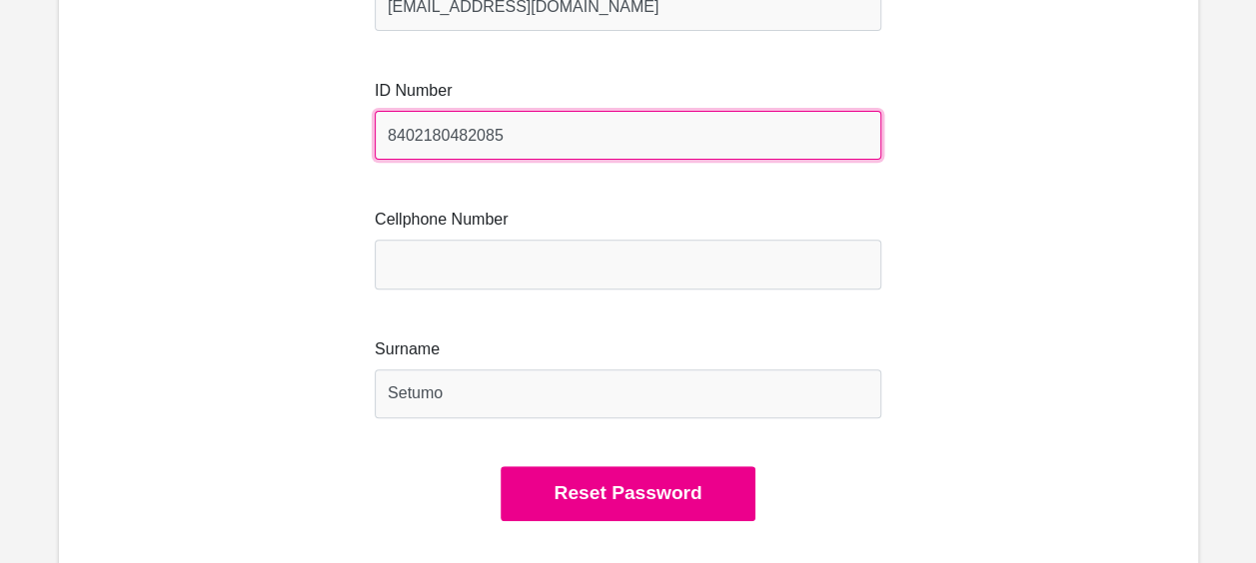
scroll to position [300, 0]
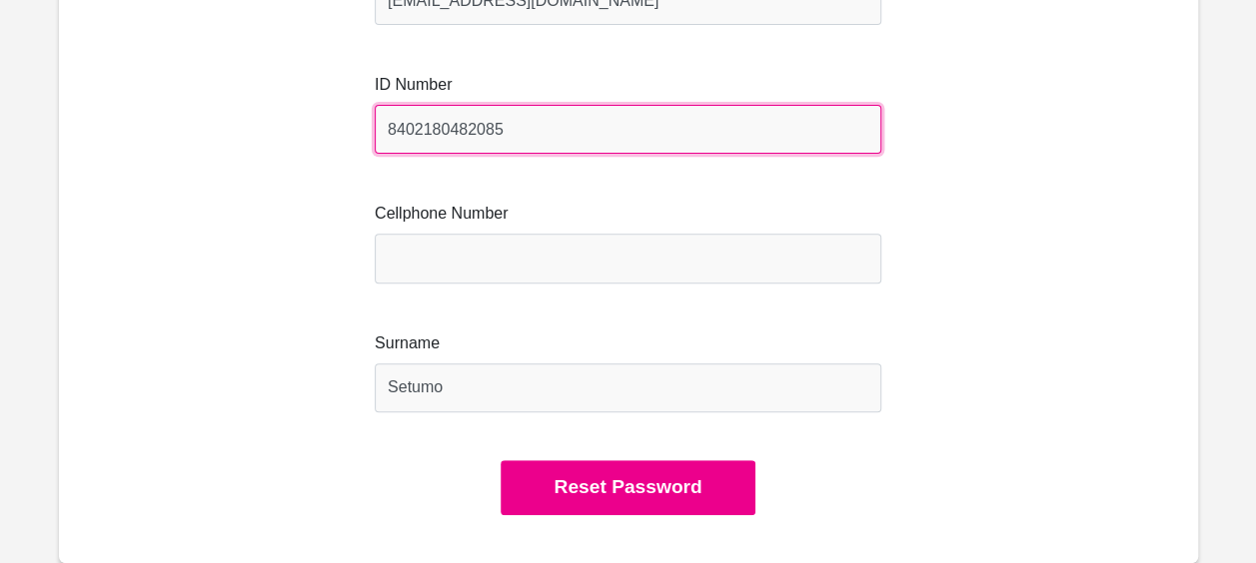
type input "8402180482085"
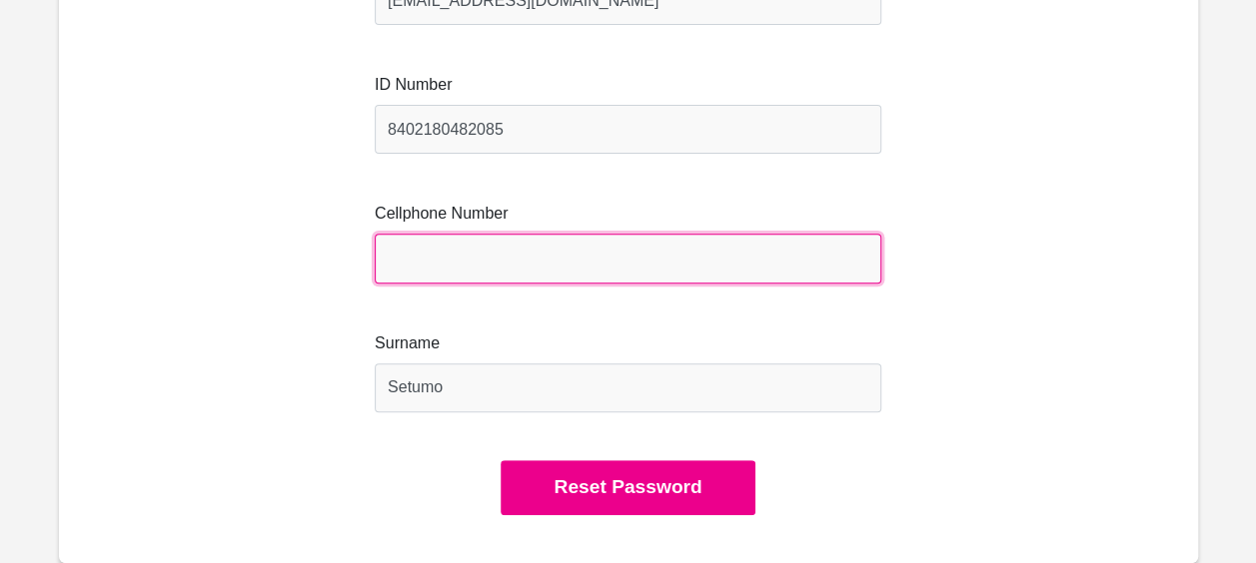
click at [452, 260] on input "Cellphone Number" at bounding box center [628, 258] width 507 height 49
type input "0761463850"
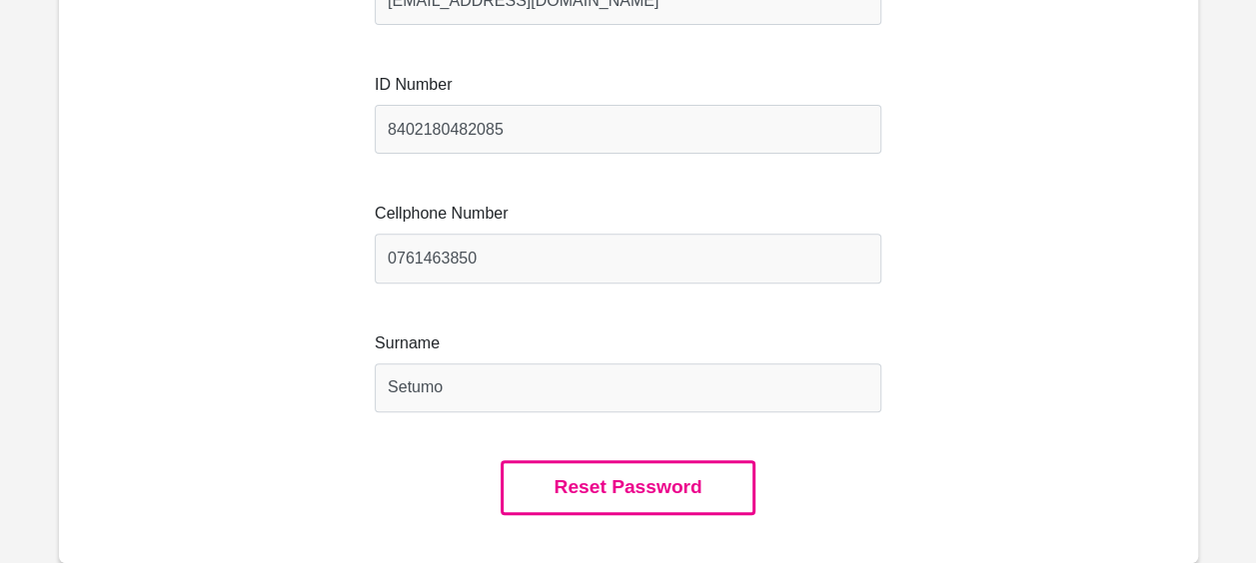
click at [644, 498] on button "Reset Password" at bounding box center [628, 488] width 254 height 55
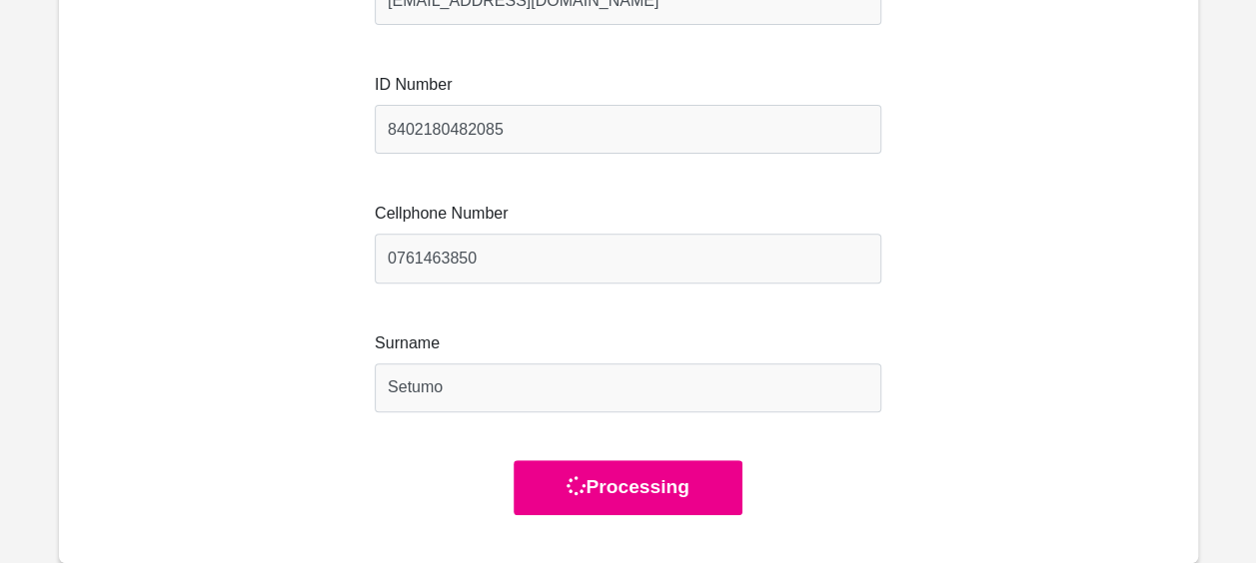
scroll to position [0, 0]
